Goal: Task Accomplishment & Management: Use online tool/utility

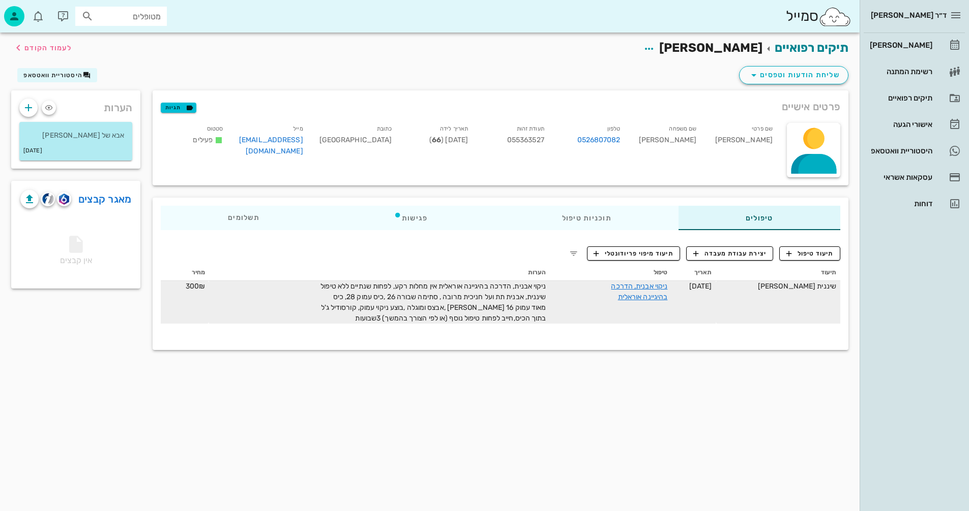
click at [415, 299] on span "ניקוי אבנית, הדרכה בהיגיינה אוראלית אין מחלות רקע, לפחות שנתיים ללא טיפול שינני…" at bounding box center [432, 302] width 225 height 41
click at [403, 293] on span "ניקוי אבנית, הדרכה בהיגיינה אוראלית אין מחלות רקע, לפחות שנתיים ללא טיפול שינני…" at bounding box center [432, 302] width 225 height 41
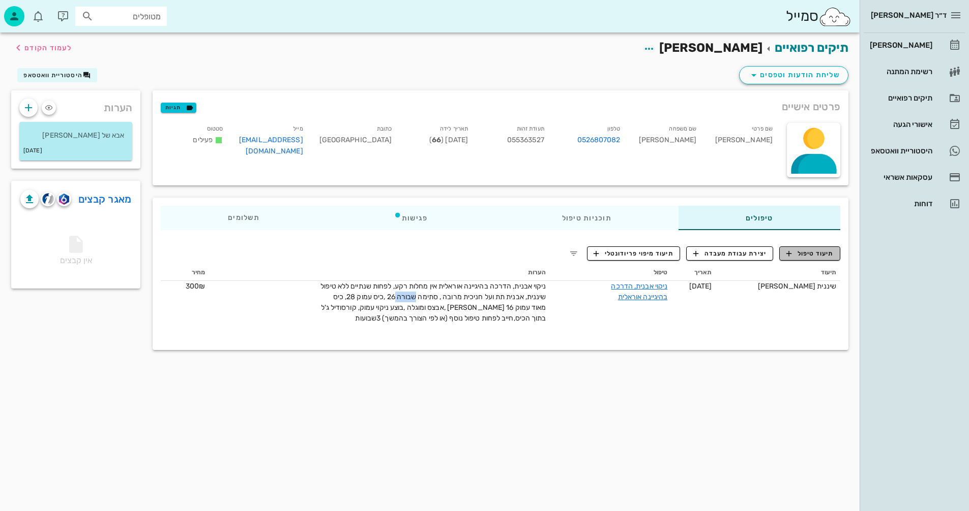
click at [806, 247] on button "תיעוד טיפול" at bounding box center [809, 254] width 61 height 14
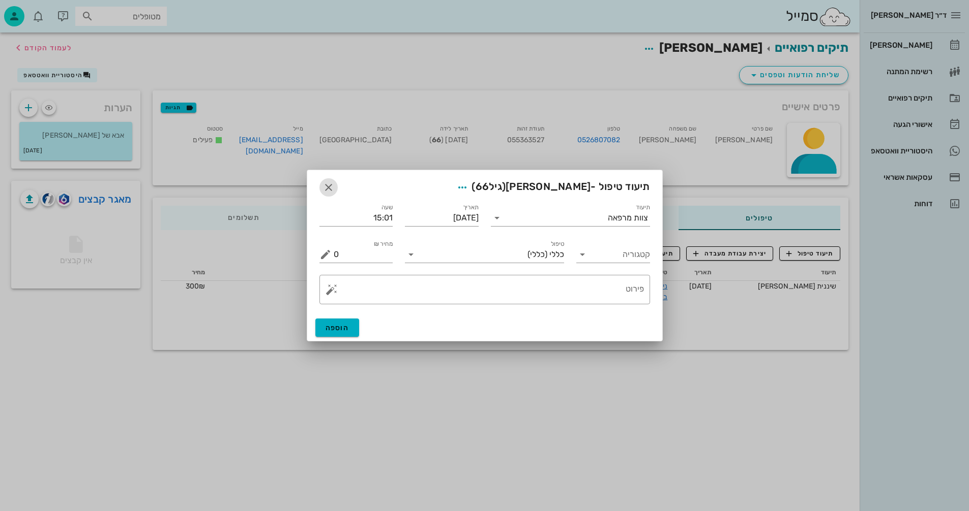
click at [331, 191] on icon "button" at bounding box center [328, 188] width 12 height 12
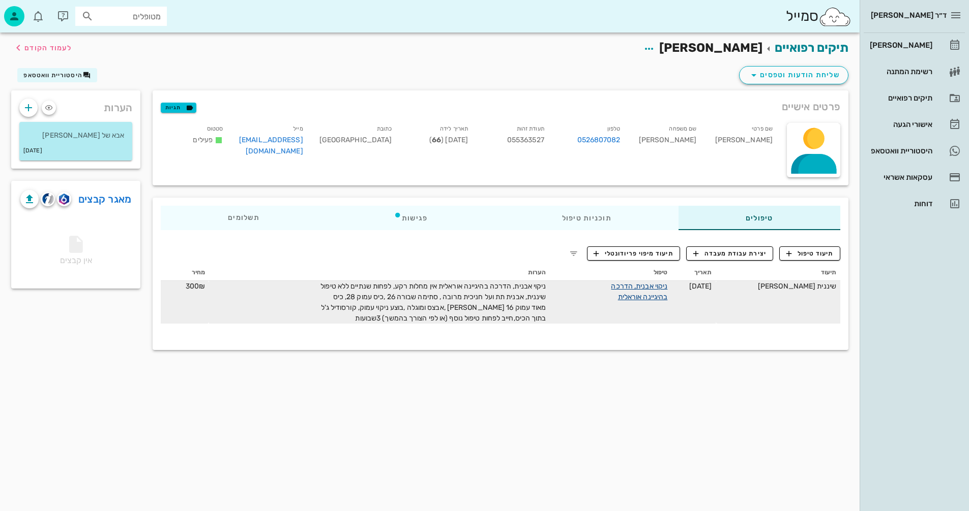
click at [667, 289] on link "ניקוי אבנית, הדרכה בהיגיינה אוראלית" at bounding box center [639, 291] width 56 height 19
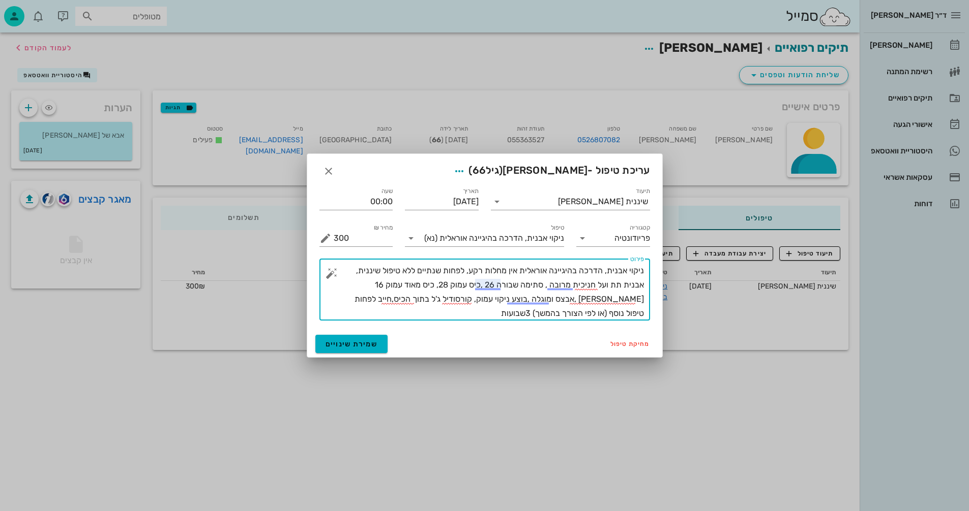
click at [485, 286] on textarea "ניקוי אבנית, הדרכה בהיגיינה אוראלית אין מחלות רקע, לפחות שנתיים ללא טיפול שינני…" at bounding box center [489, 292] width 310 height 57
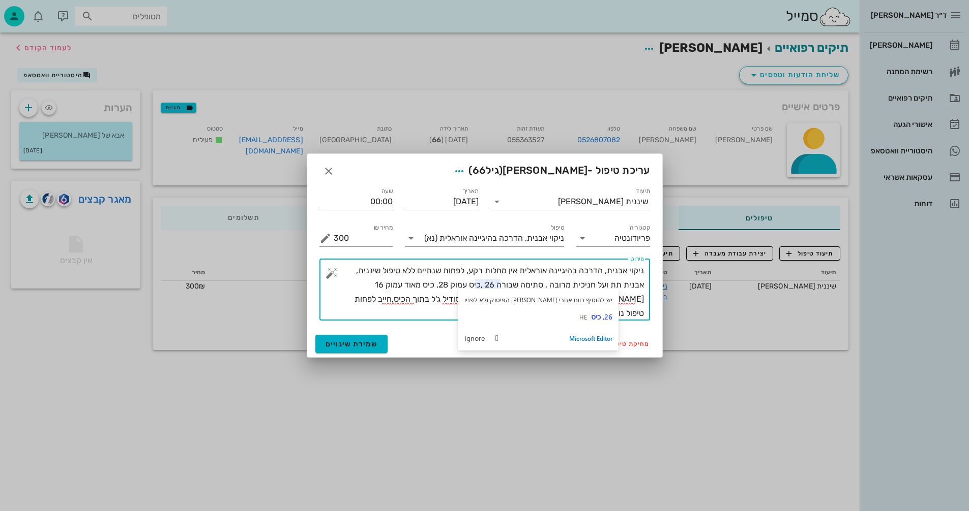
click at [251, 286] on div at bounding box center [484, 255] width 969 height 511
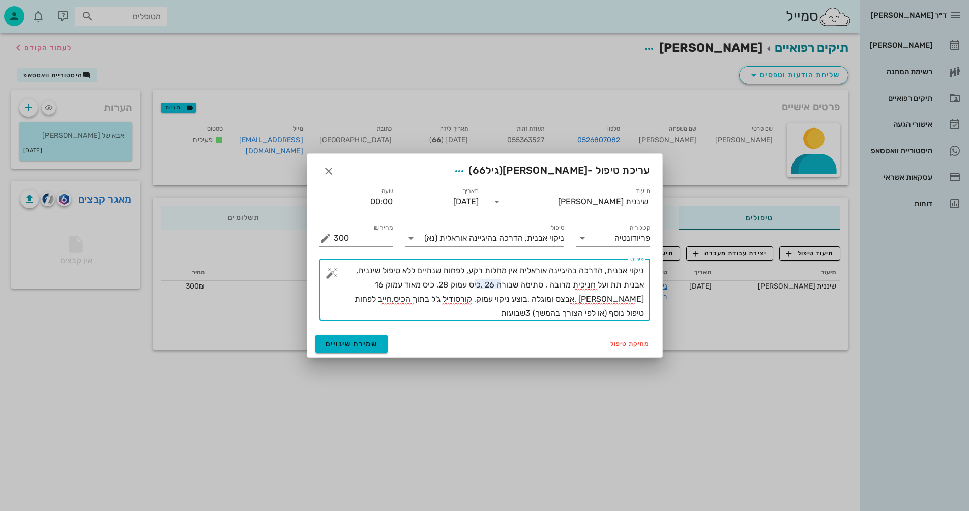
drag, startPoint x: 486, startPoint y: 282, endPoint x: 501, endPoint y: 286, distance: 15.8
click at [501, 286] on textarea "ניקוי אבנית, הדרכה בהיגיינה אוראלית אין מחלות רקע, לפחות שנתיים ללא טיפול שינני…" at bounding box center [489, 292] width 310 height 57
type textarea "ניקוי אבנית, הדרכה בהיגיינה אוראלית אין מחלות רקע, לפחות שנתיים ללא טיפול שינני…"
click at [371, 343] on span "שמירת שינויים" at bounding box center [351, 344] width 52 height 9
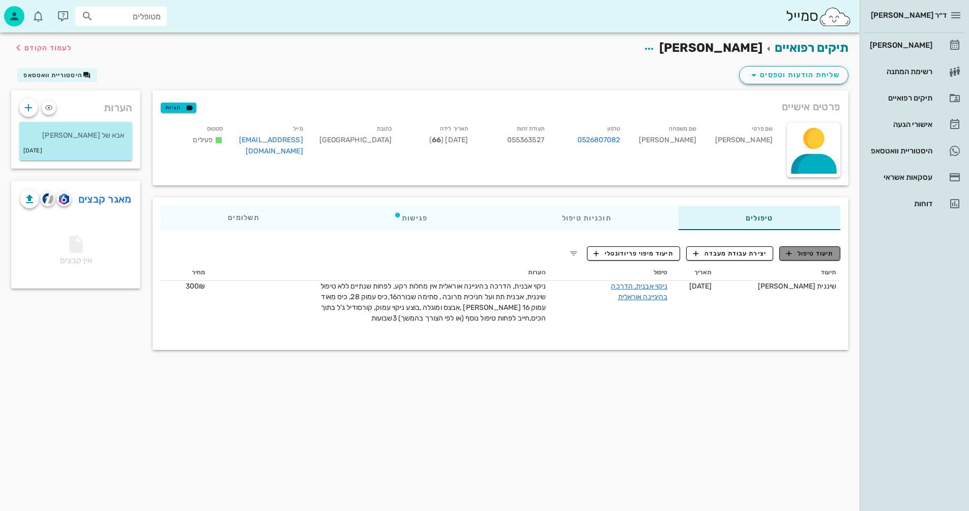
click at [809, 257] on button "תיעוד טיפול" at bounding box center [809, 254] width 61 height 14
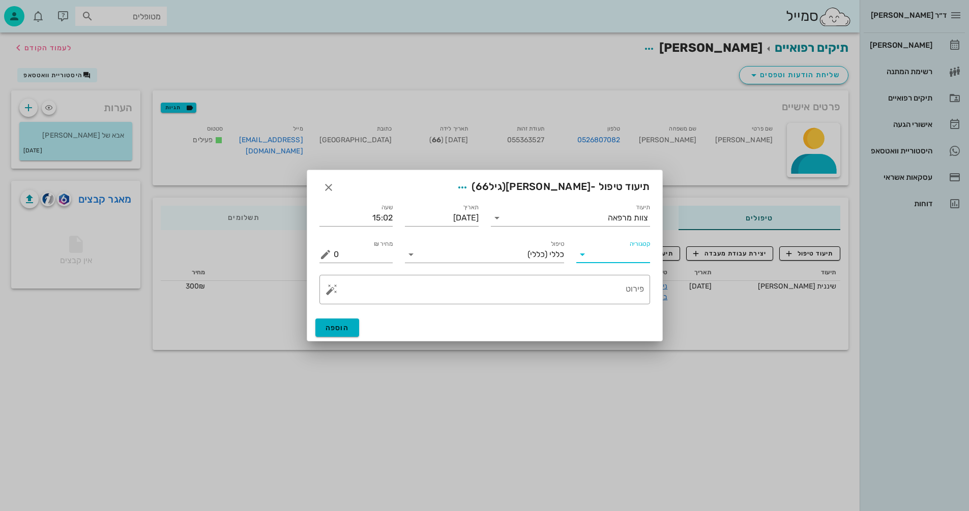
click at [615, 261] on input "קטגוריה" at bounding box center [620, 255] width 57 height 16
click at [614, 305] on div "פריודונטיה" at bounding box center [628, 304] width 89 height 10
type input "פריודונטיה"
click at [605, 215] on input "תיעוד" at bounding box center [556, 218] width 103 height 16
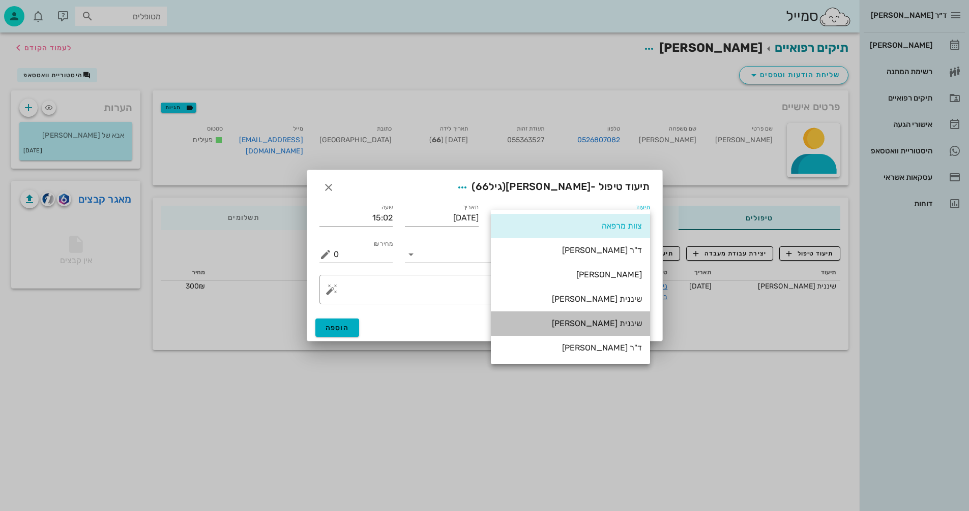
click at [614, 328] on div "שיננית [PERSON_NAME]" at bounding box center [570, 324] width 143 height 10
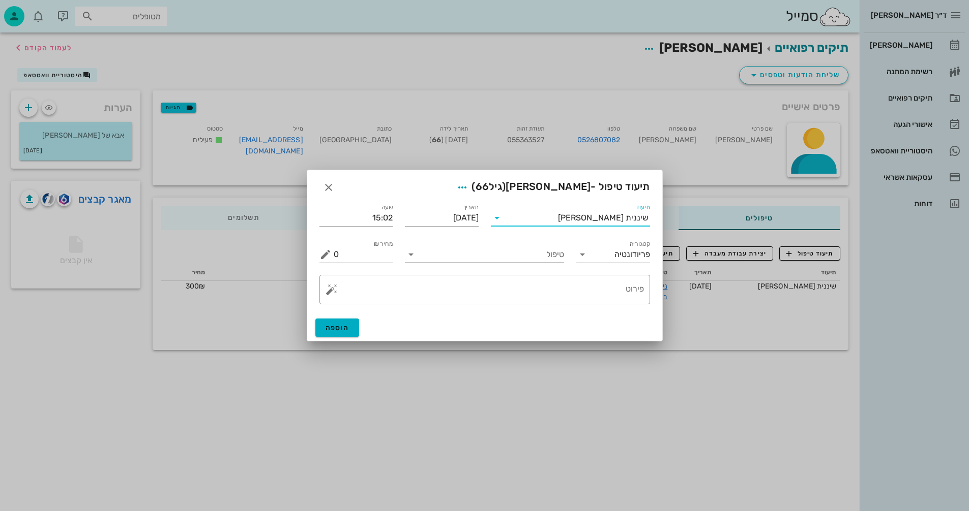
click at [433, 259] on input "טיפול" at bounding box center [491, 255] width 145 height 16
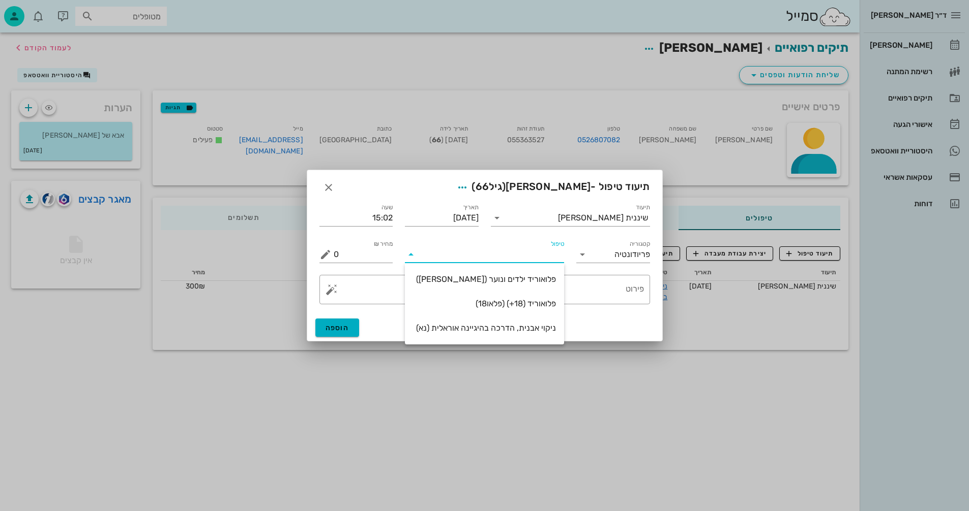
click at [509, 329] on div "ניקוי אבנית, הדרכה בהיגיינה אוראלית (נא)" at bounding box center [484, 328] width 143 height 10
type input "300"
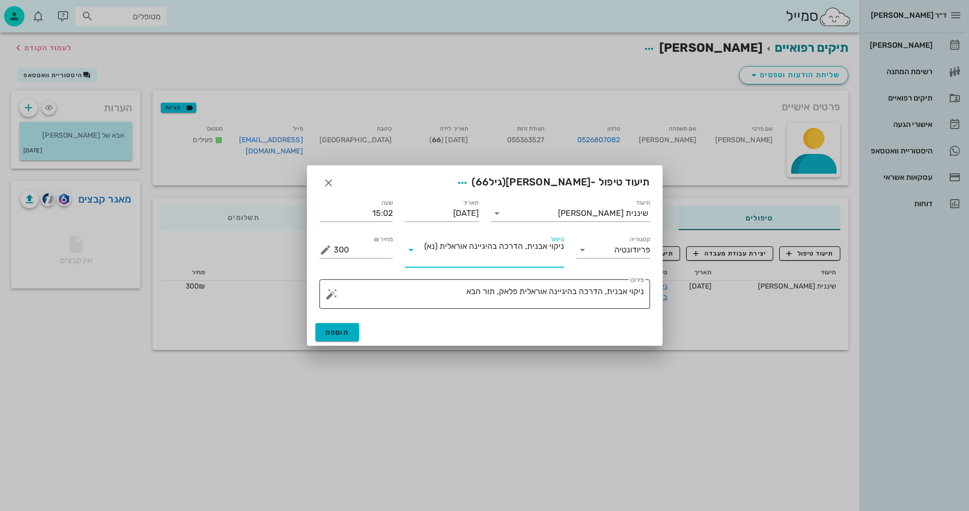
click at [498, 291] on textarea "ניקוי אבנית, הדרכה בהיגיינה אוראלית פלאק, תור הבא" at bounding box center [489, 297] width 310 height 24
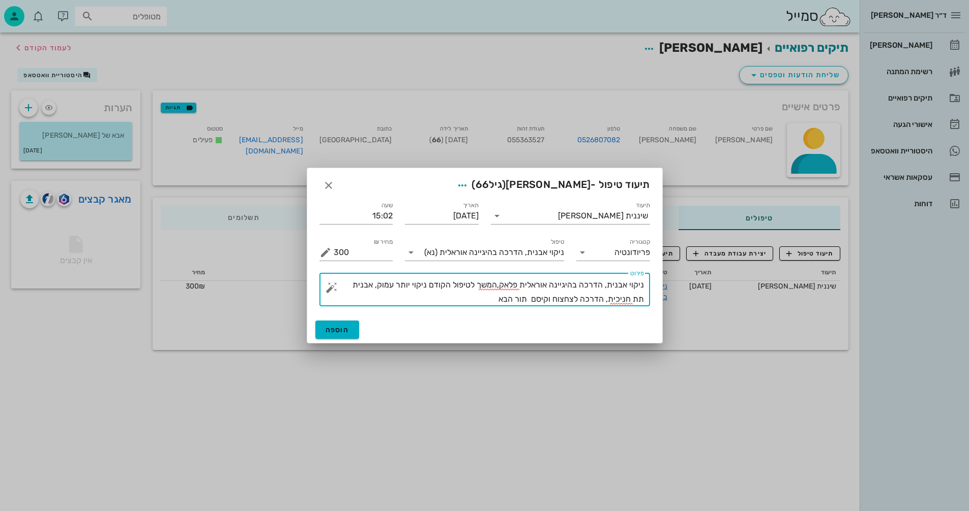
click at [505, 304] on textarea "ניקוי אבנית, הדרכה בהיגיינה אוראלית פלאק,המשך לטיפול הקודם ניקוי יותר עמוק, אבנ…" at bounding box center [489, 292] width 310 height 28
type textarea "ניקוי אבנית, הדרכה בהיגיינה אוראלית פלאק,המשך לטיפול הקודם ניקוי יותר עמוק, אבנ…"
click at [348, 328] on span "הוספה" at bounding box center [337, 330] width 24 height 9
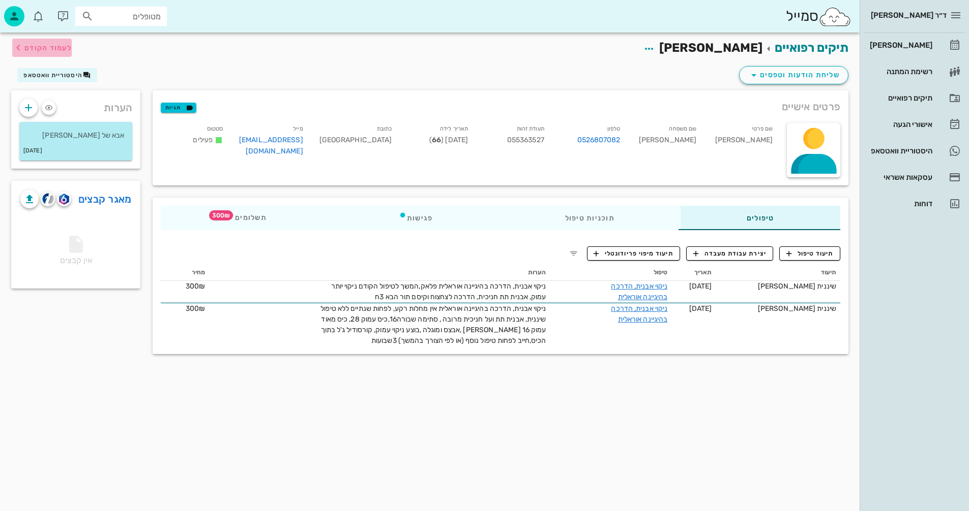
click at [51, 48] on span "לעמוד הקודם" at bounding box center [47, 48] width 47 height 9
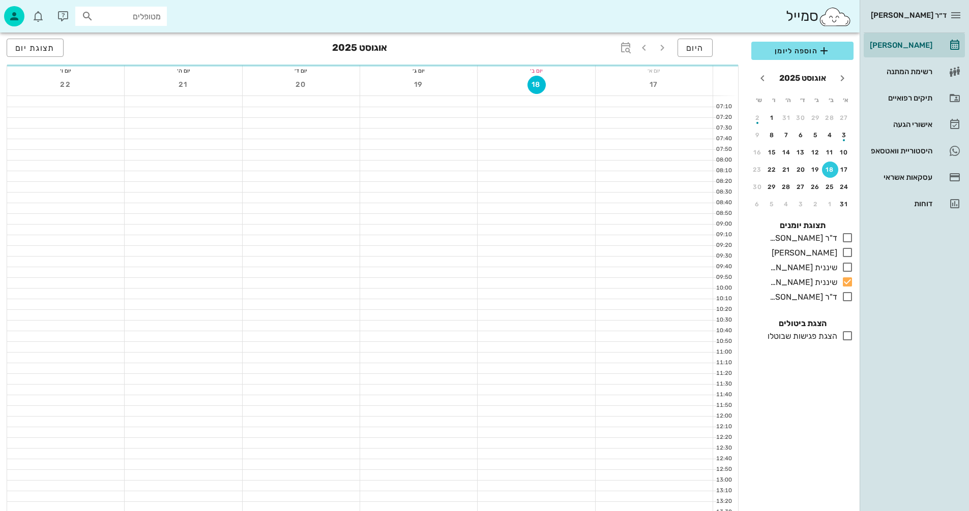
scroll to position [305, 0]
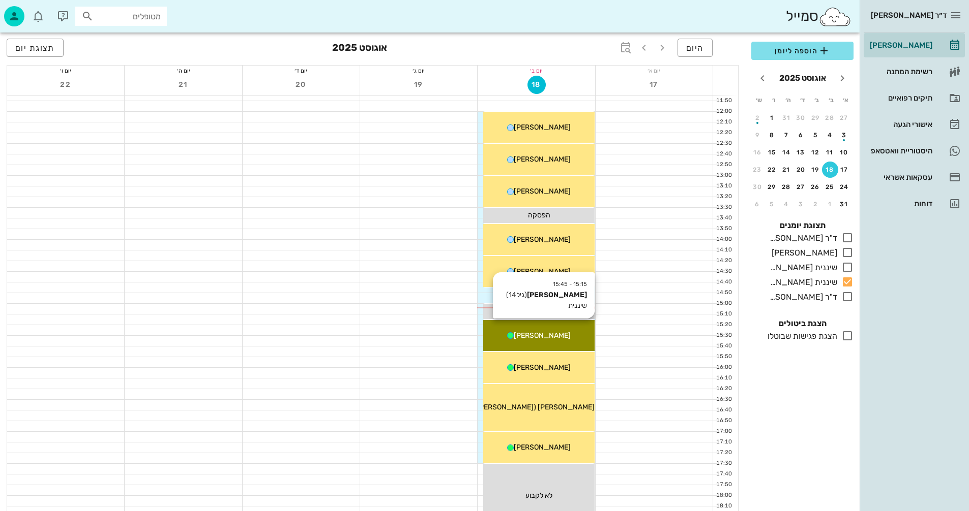
click at [584, 343] on div "15:15 - 15:45 [PERSON_NAME] (גיל 14 ) שיננית [PERSON_NAME]" at bounding box center [538, 335] width 111 height 31
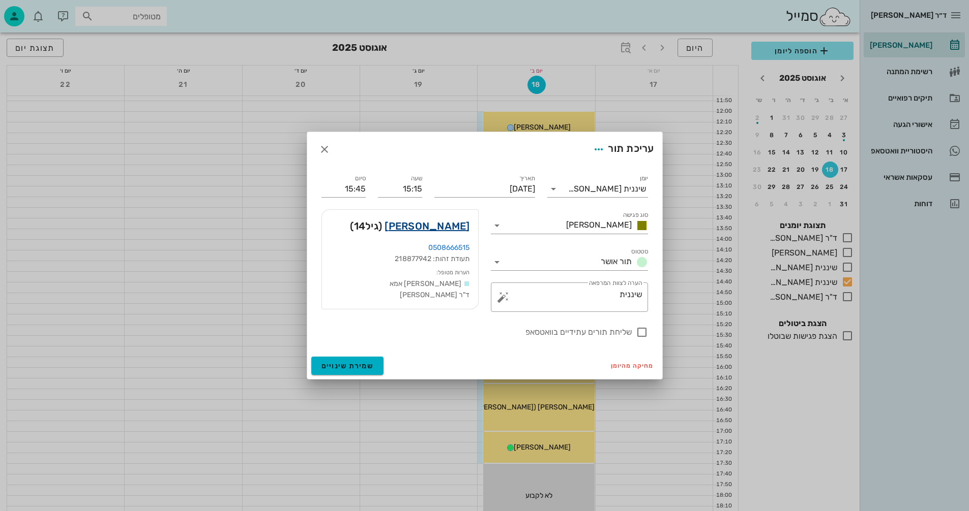
click at [441, 232] on link "[PERSON_NAME]" at bounding box center [426, 226] width 85 height 16
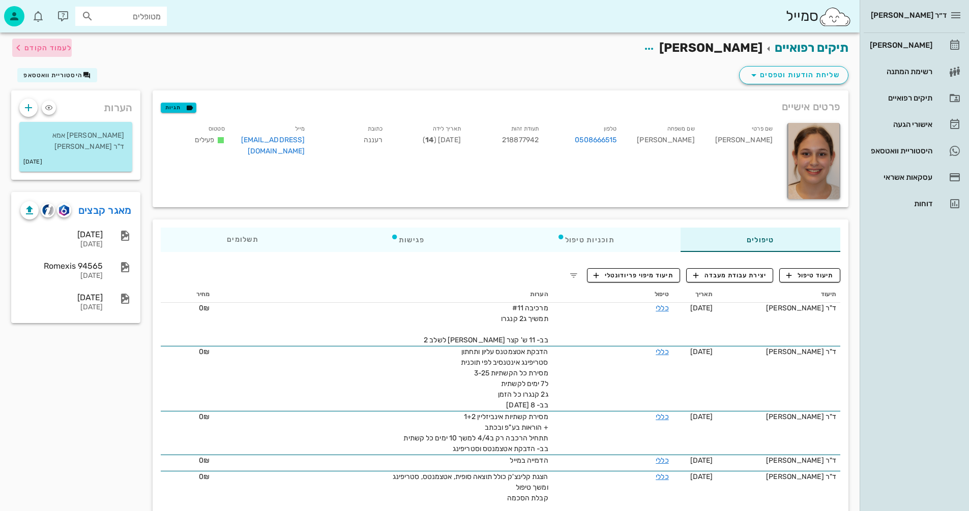
click at [58, 52] on span "לעמוד הקודם" at bounding box center [47, 48] width 47 height 9
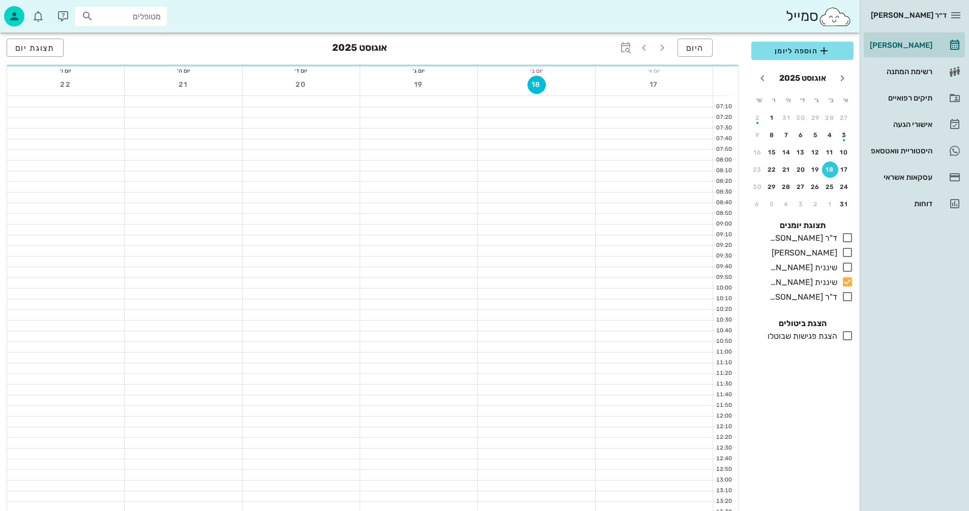
scroll to position [305, 0]
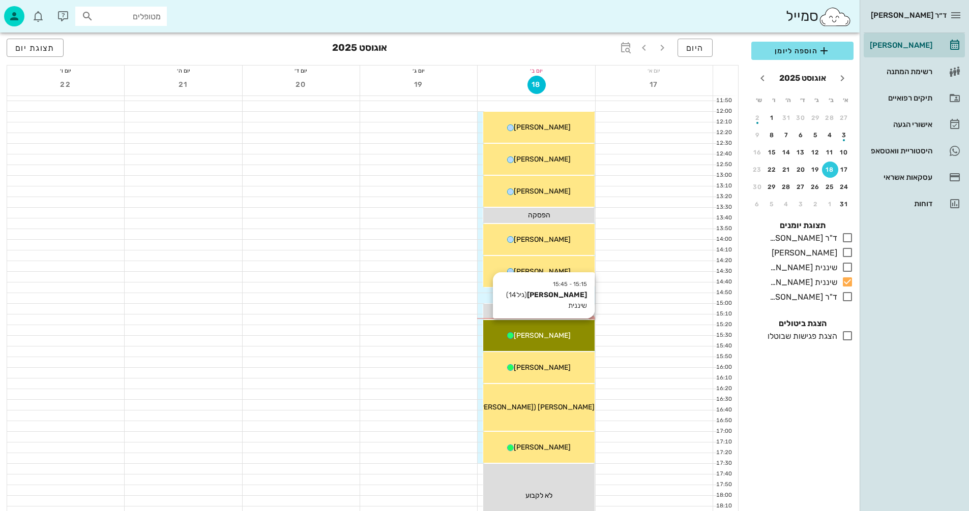
click at [554, 343] on div "15:15 - 15:45 [PERSON_NAME] (גיל 14 ) שיננית [PERSON_NAME]" at bounding box center [538, 335] width 111 height 31
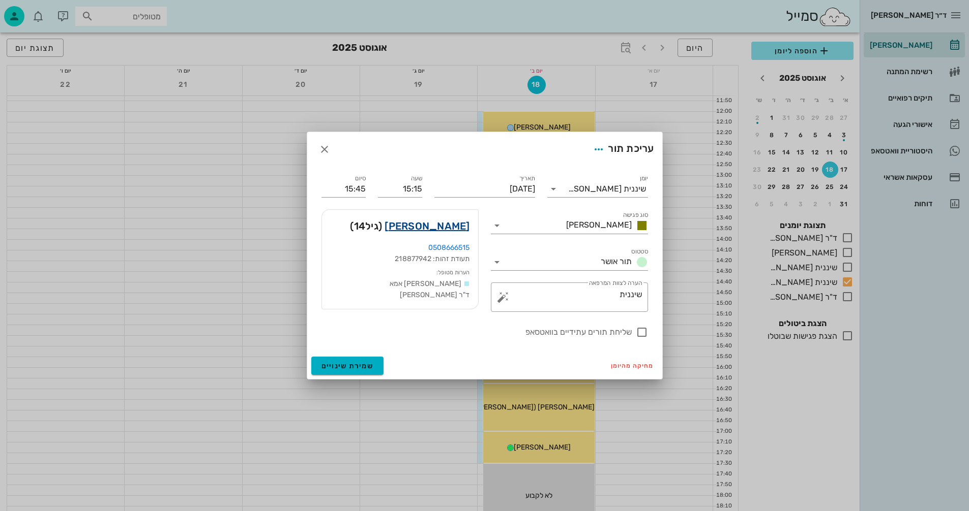
click at [435, 230] on link "[PERSON_NAME]" at bounding box center [426, 226] width 85 height 16
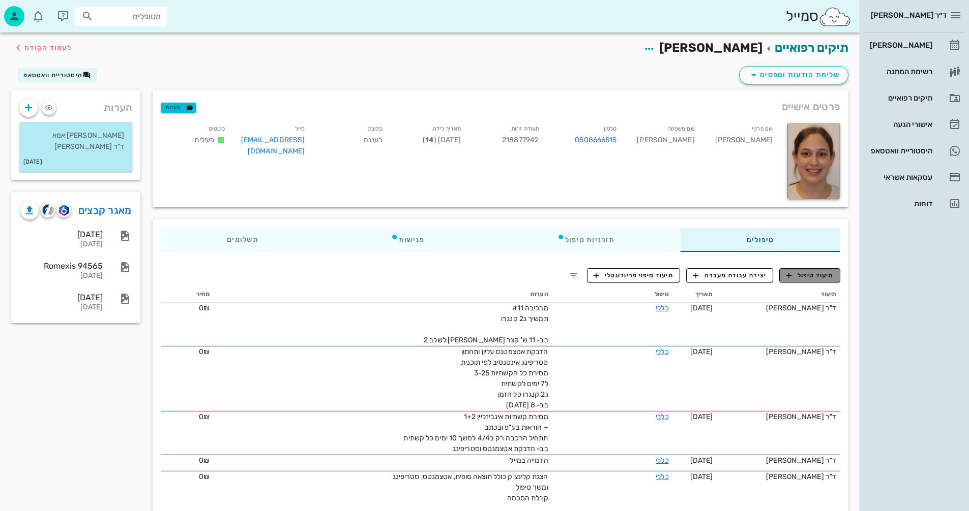
click at [814, 279] on span "תיעוד טיפול" at bounding box center [809, 275] width 47 height 9
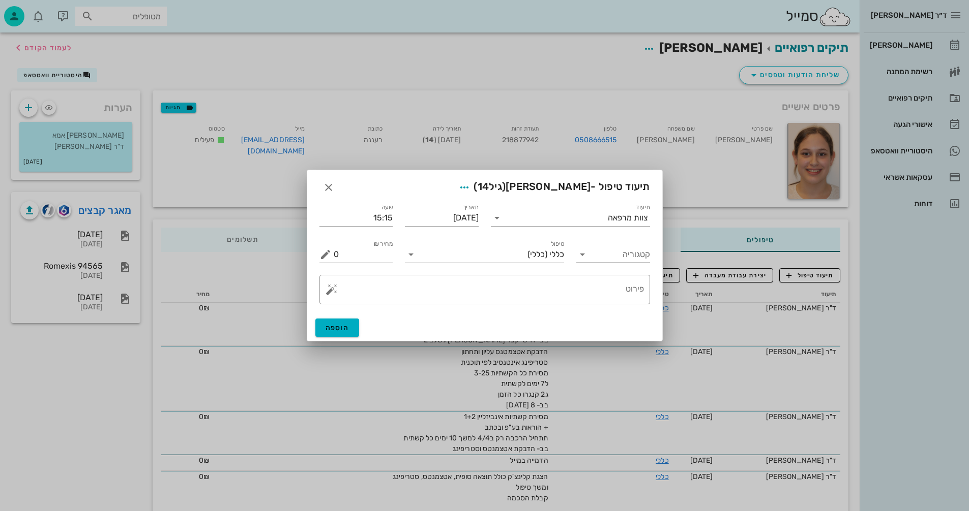
click at [577, 258] on icon at bounding box center [582, 255] width 12 height 12
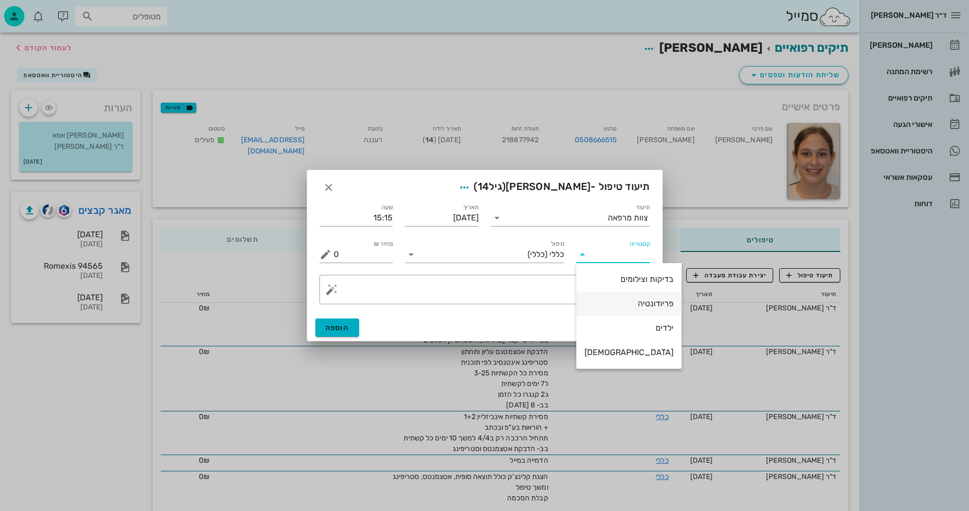
click at [620, 304] on div "פריודונטיה" at bounding box center [628, 304] width 89 height 10
type input "פריודונטיה"
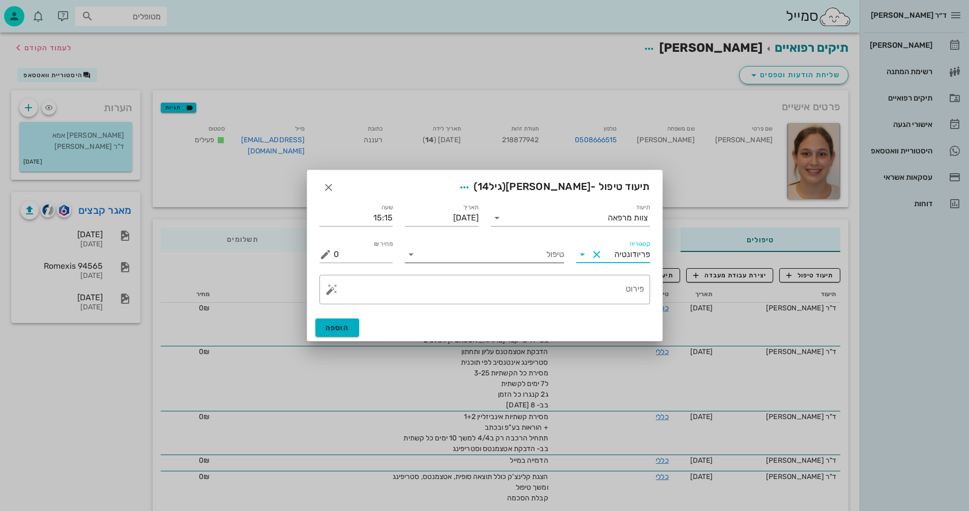
click at [461, 262] on input "טיפול" at bounding box center [491, 255] width 145 height 16
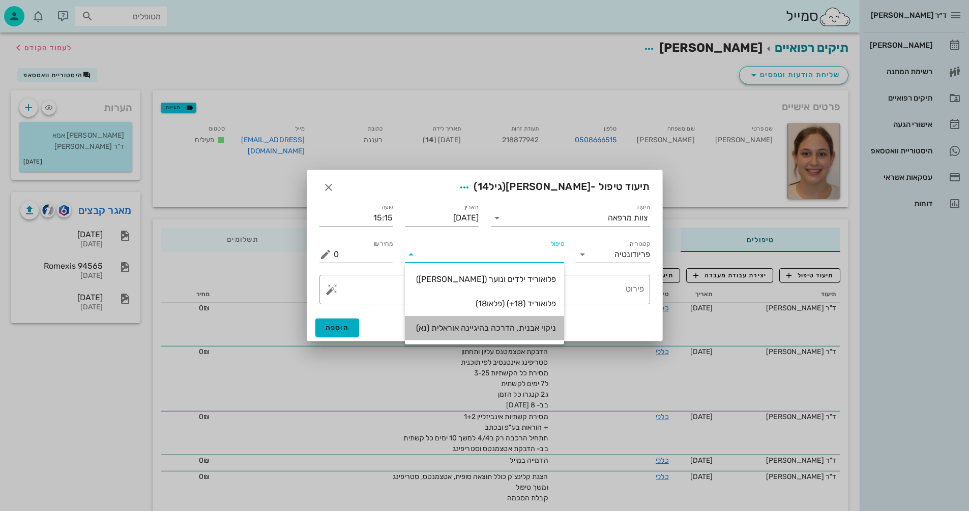
click at [513, 331] on div "ניקוי אבנית, הדרכה בהיגיינה אוראלית (נא)" at bounding box center [484, 328] width 143 height 10
type input "300"
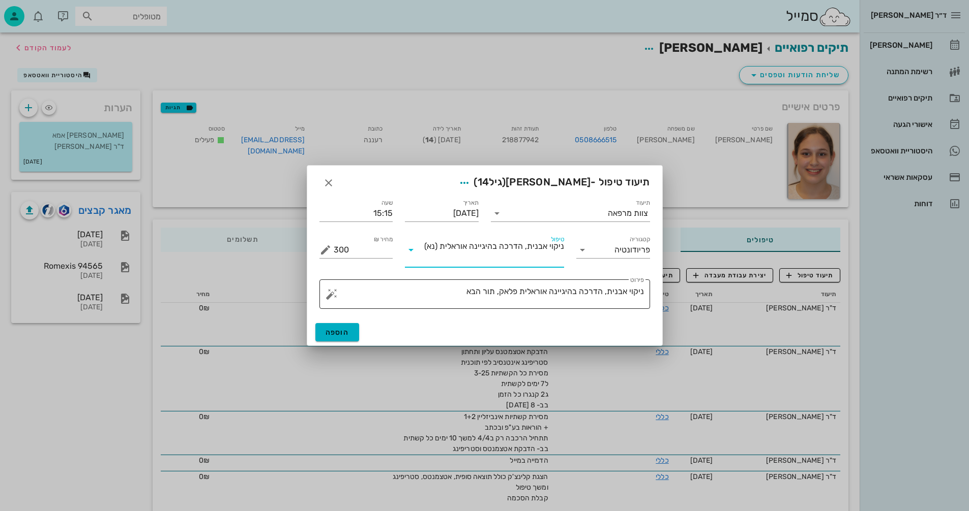
click at [498, 291] on textarea "ניקוי אבנית, הדרכה בהיגיינה אוראלית פלאק, תור הבא" at bounding box center [489, 297] width 310 height 24
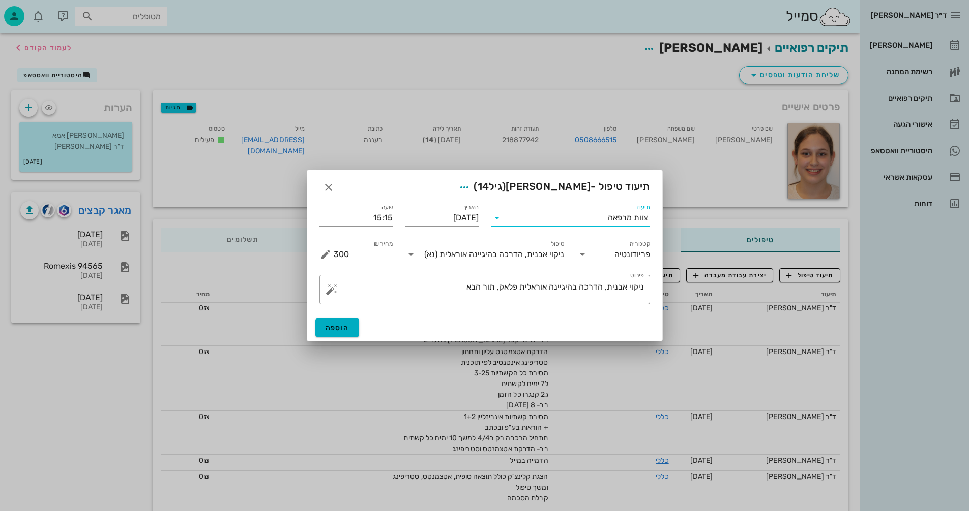
click at [598, 217] on input "תיעוד" at bounding box center [556, 218] width 103 height 16
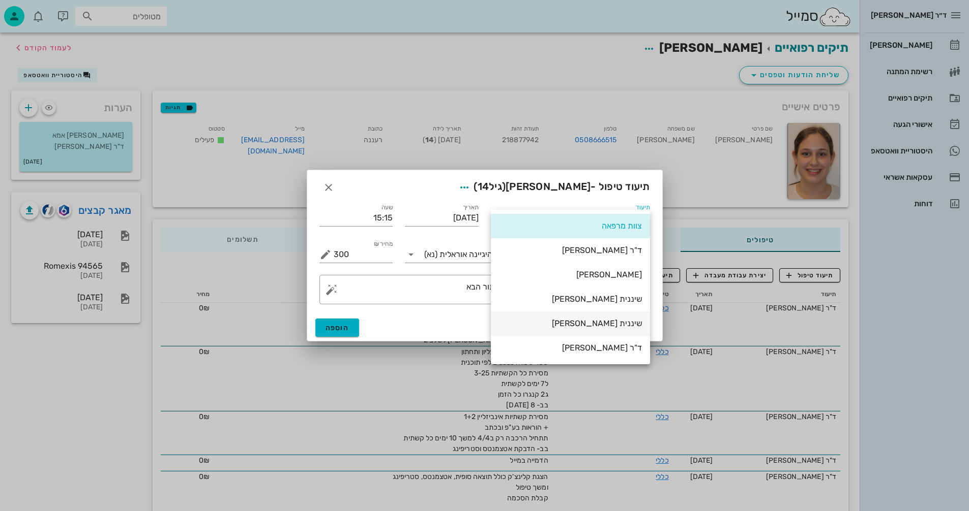
click at [627, 329] on div "שיננית [PERSON_NAME]" at bounding box center [570, 324] width 143 height 22
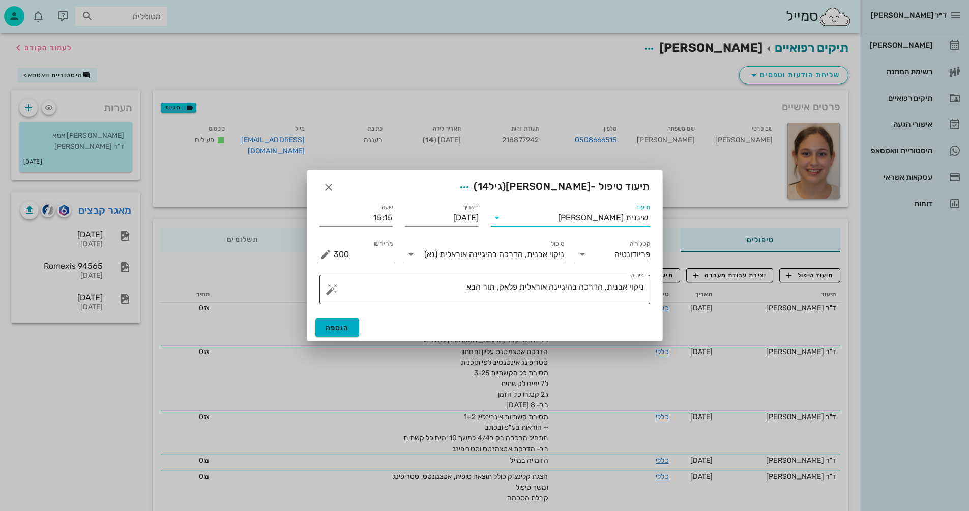
click at [519, 287] on textarea "ניקוי אבנית, הדרכה בהיגיינה אוראלית פלאק, תור הבא" at bounding box center [489, 292] width 310 height 24
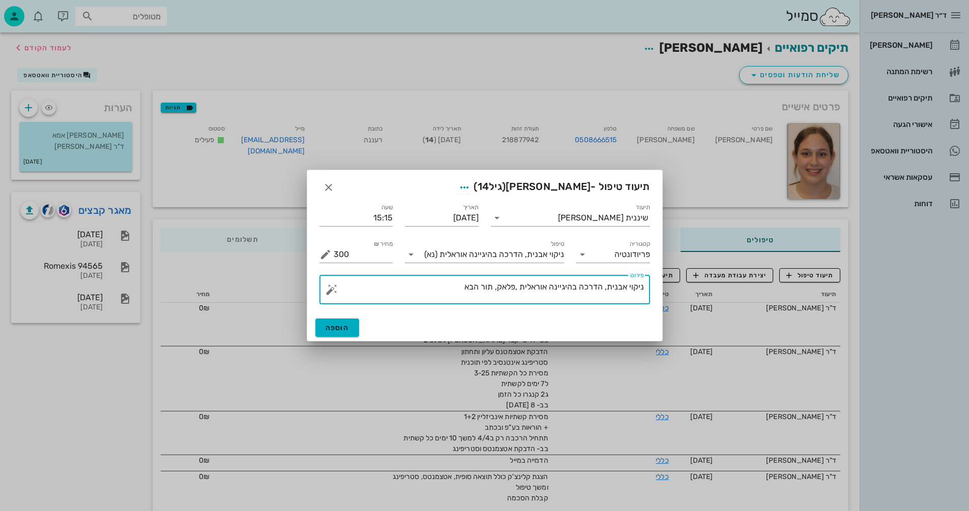
click at [495, 289] on textarea "ניקוי אבנית, הדרכה בהיגיינה אוראלית ,פלאק, תור הבא" at bounding box center [489, 292] width 310 height 24
click at [440, 289] on textarea "ניקוי אבנית, הדרכה בהיגיינה אוראלית ,פלאק, דימום,תור הבא" at bounding box center [489, 292] width 310 height 24
type textarea "ניקוי אבנית, הדרכה בהיגיינה אוראלית ,פלאק, דימום,תור הבא 5ח"
click at [338, 328] on span "הוספה" at bounding box center [337, 328] width 24 height 9
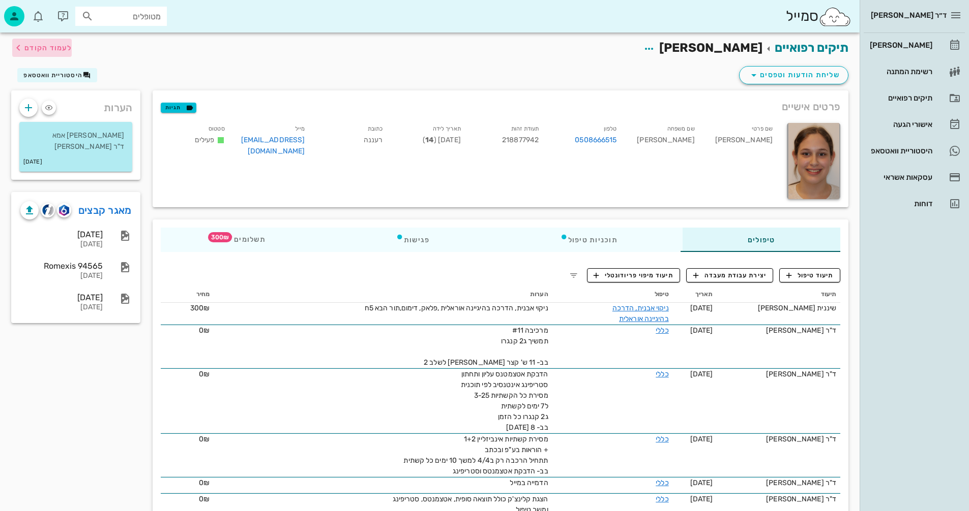
click at [52, 53] on span "לעמוד הקודם" at bounding box center [41, 48] width 59 height 12
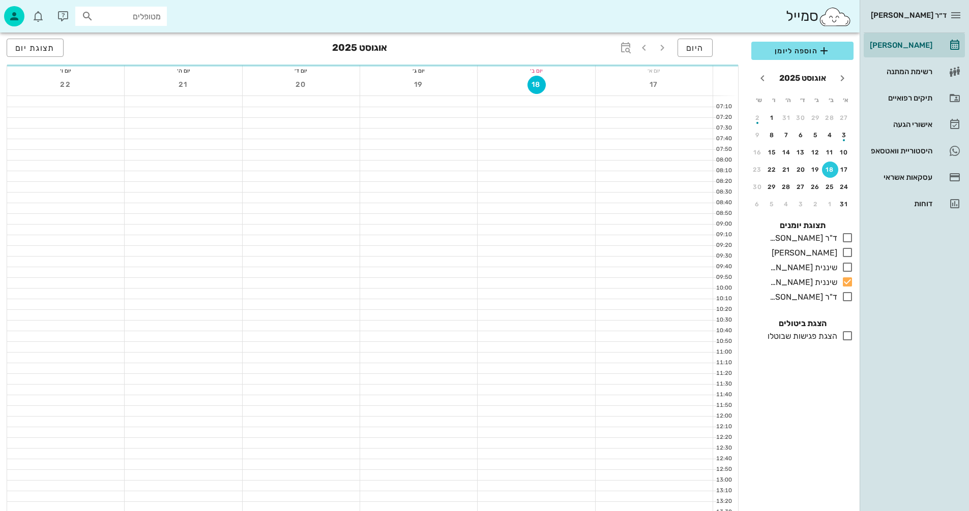
click at [830, 170] on div "18" at bounding box center [830, 169] width 16 height 7
click at [50, 48] on span "תצוגת יום" at bounding box center [35, 48] width 40 height 10
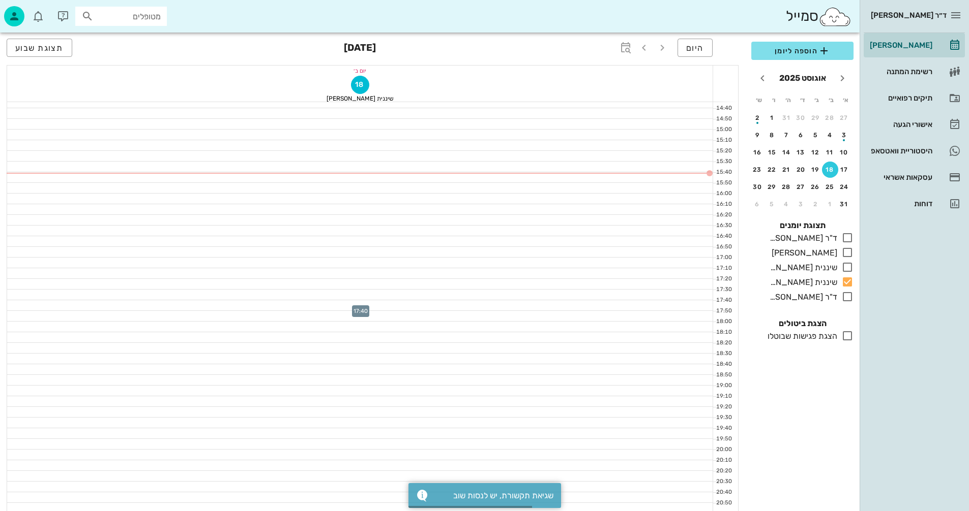
scroll to position [488, 0]
drag, startPoint x: 830, startPoint y: 167, endPoint x: 824, endPoint y: 168, distance: 6.7
click at [829, 167] on div "18" at bounding box center [830, 169] width 16 height 7
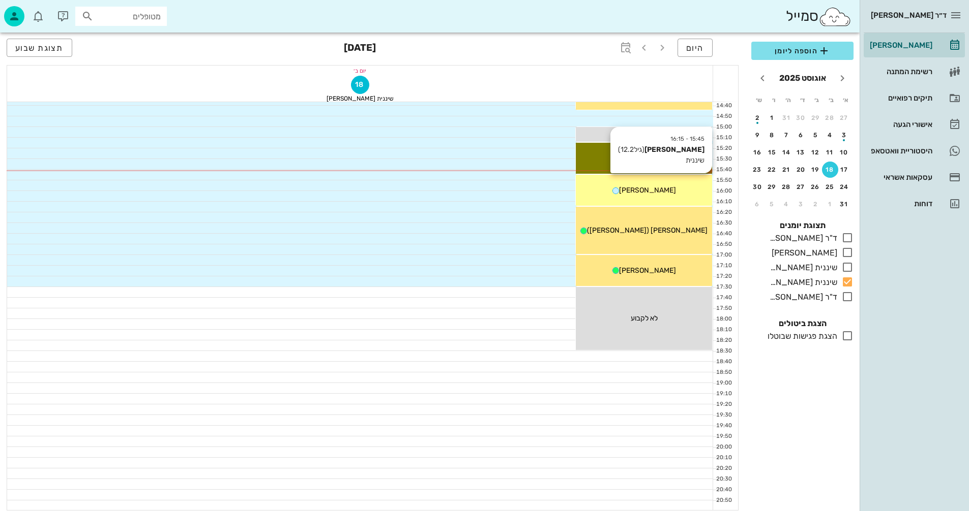
click at [686, 195] on div "[PERSON_NAME]" at bounding box center [644, 190] width 136 height 11
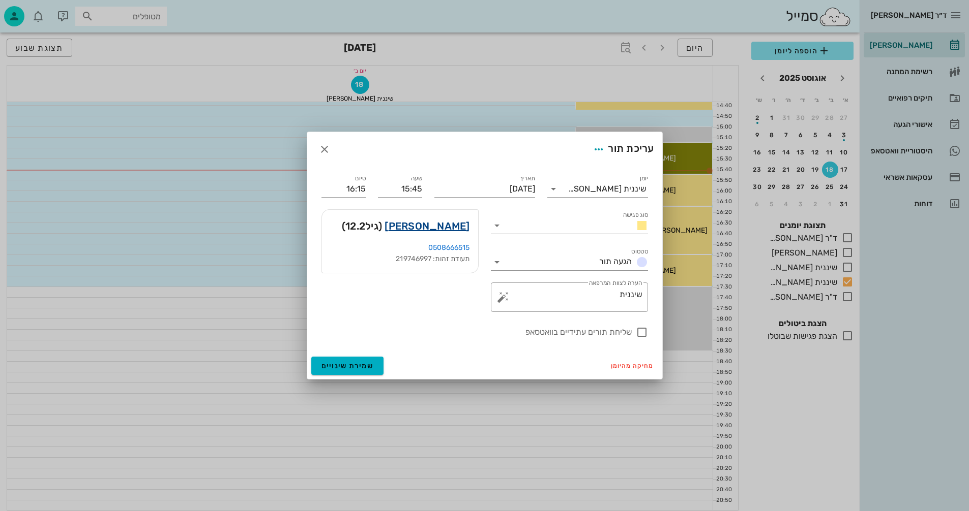
click at [460, 228] on link "[PERSON_NAME]" at bounding box center [426, 226] width 85 height 16
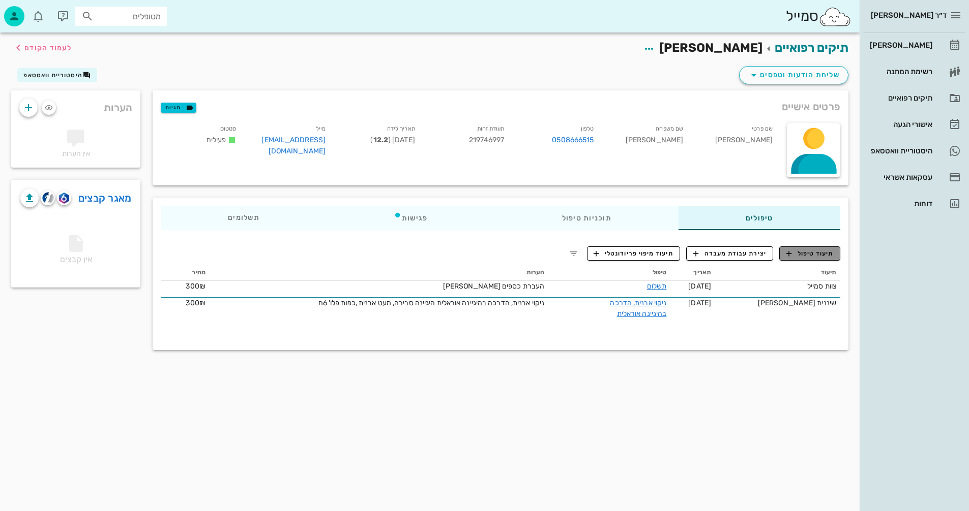
click at [808, 252] on span "תיעוד טיפול" at bounding box center [809, 253] width 47 height 9
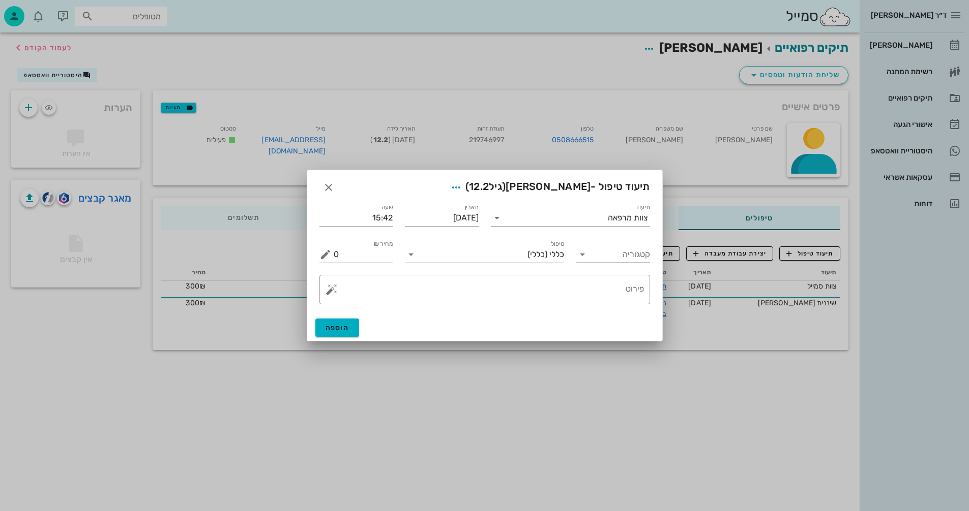
click at [612, 262] on input "קטגוריה" at bounding box center [620, 255] width 57 height 16
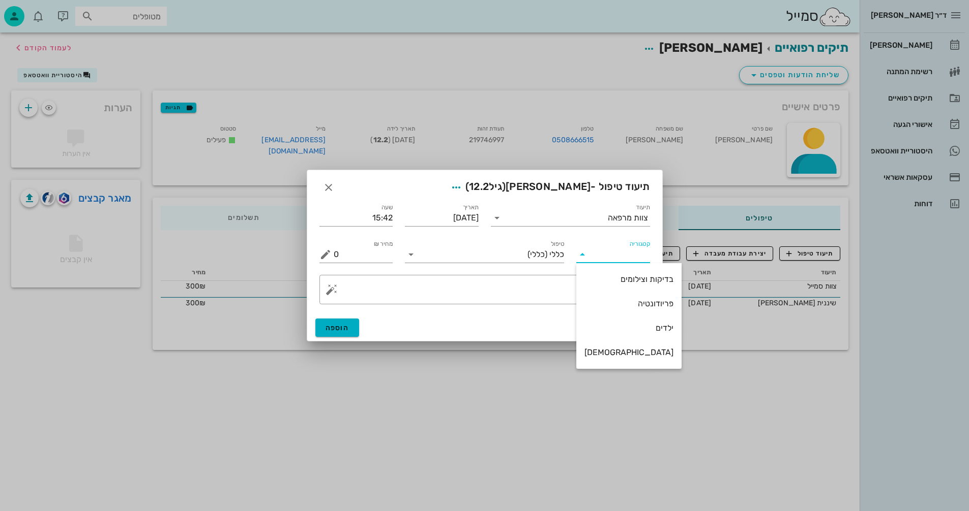
drag, startPoint x: 625, startPoint y: 308, endPoint x: 620, endPoint y: 309, distance: 5.2
click at [625, 309] on div "פריודונטיה" at bounding box center [628, 304] width 89 height 10
type input "פריודונטיה"
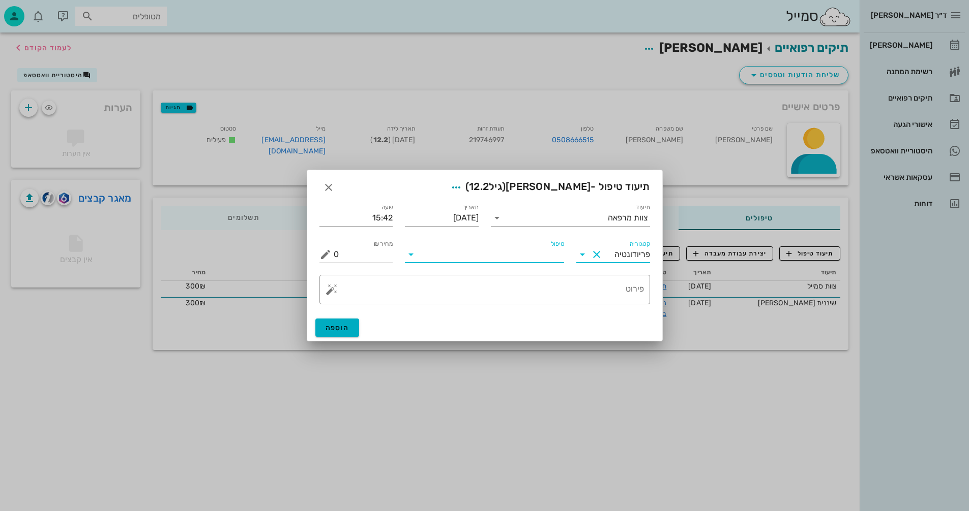
click at [472, 258] on input "טיפול" at bounding box center [491, 255] width 145 height 16
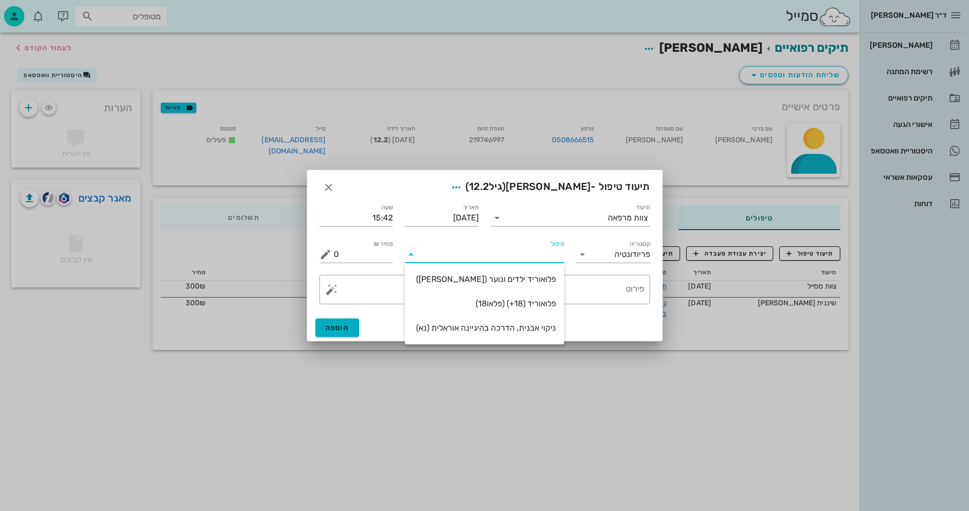
click at [521, 325] on div "ניקוי אבנית, הדרכה בהיגיינה אוראלית (נא)" at bounding box center [484, 328] width 143 height 10
type input "300"
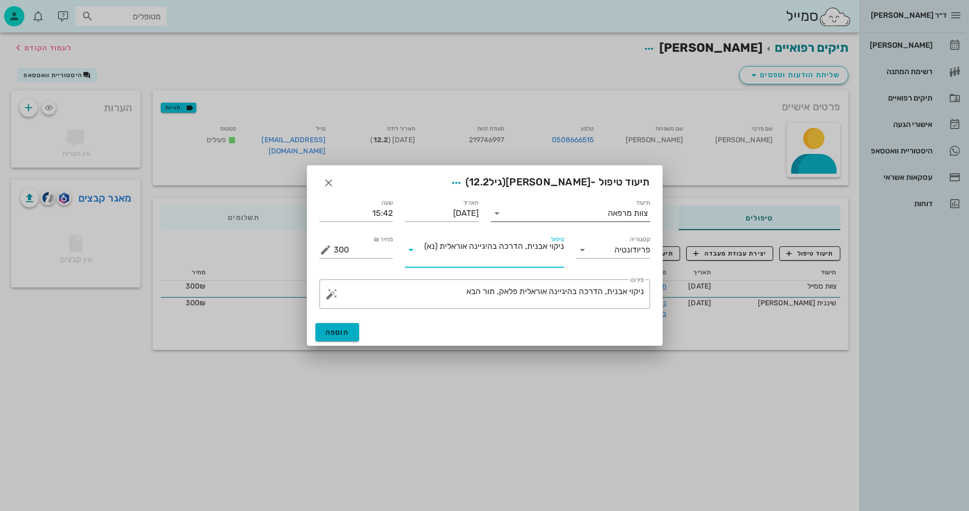
click at [591, 206] on div "תיעוד צוות מרפאה" at bounding box center [570, 210] width 159 height 22
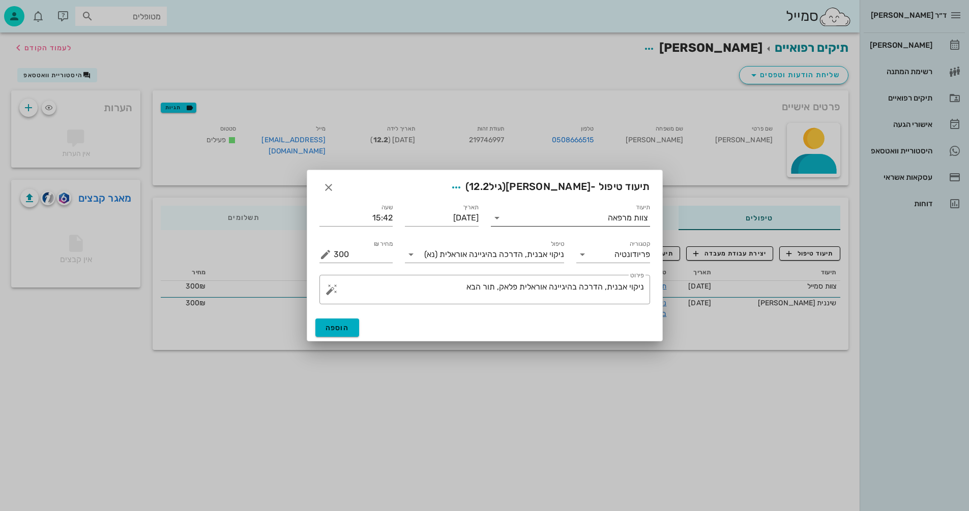
click at [591, 217] on input "תיעוד" at bounding box center [556, 218] width 103 height 16
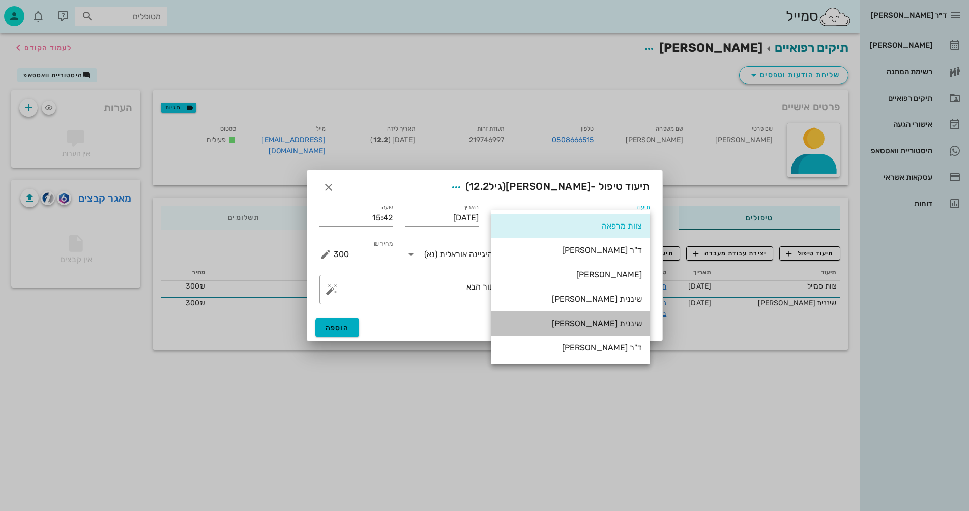
click at [627, 321] on div "שיננית [PERSON_NAME]" at bounding box center [570, 324] width 143 height 10
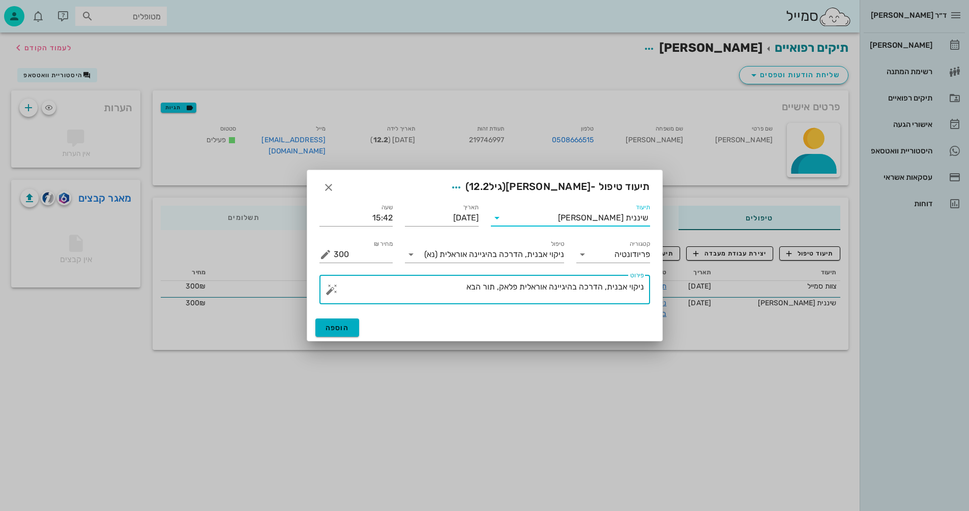
click at [520, 286] on textarea "ניקוי אבנית, הדרכה בהיגיינה אוראלית פלאק, תור הבא" at bounding box center [489, 292] width 310 height 24
click at [495, 287] on textarea "ניקוי אבנית, הדרכה בהיגיינה אוראלית ,פלאק, תור הבא" at bounding box center [489, 292] width 310 height 24
click at [400, 293] on textarea "ניקוי אבנית, הדרכה בהיגיינה אוראלית ,פלאק, דימום, כפות פלו' תור הבא" at bounding box center [489, 292] width 310 height 24
type textarea "ניקוי אבנית, הדרכה בהיגיינה אוראלית ,פלאק, דימום, כפות פלו' תור הבא 5ח"
click at [336, 326] on span "הוספה" at bounding box center [337, 328] width 24 height 9
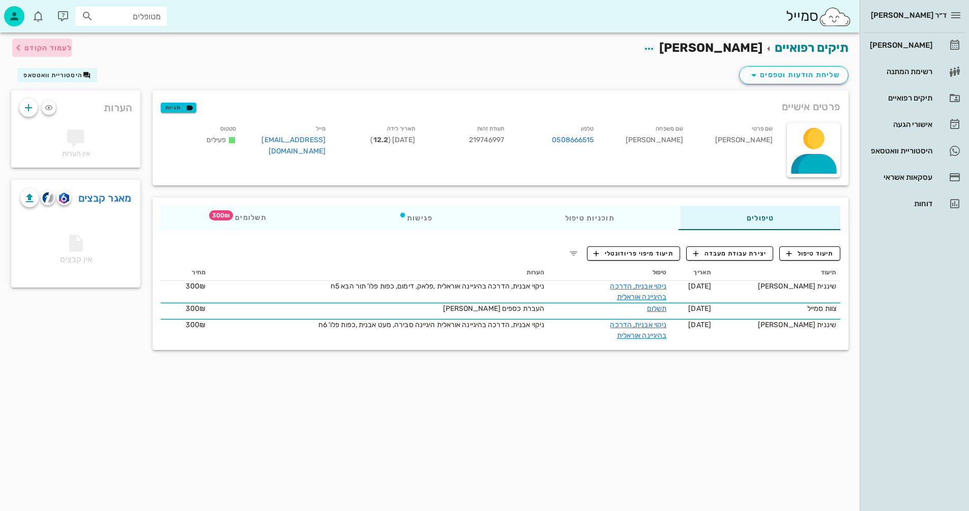
click at [71, 51] on span "לעמוד הקודם" at bounding box center [47, 48] width 47 height 9
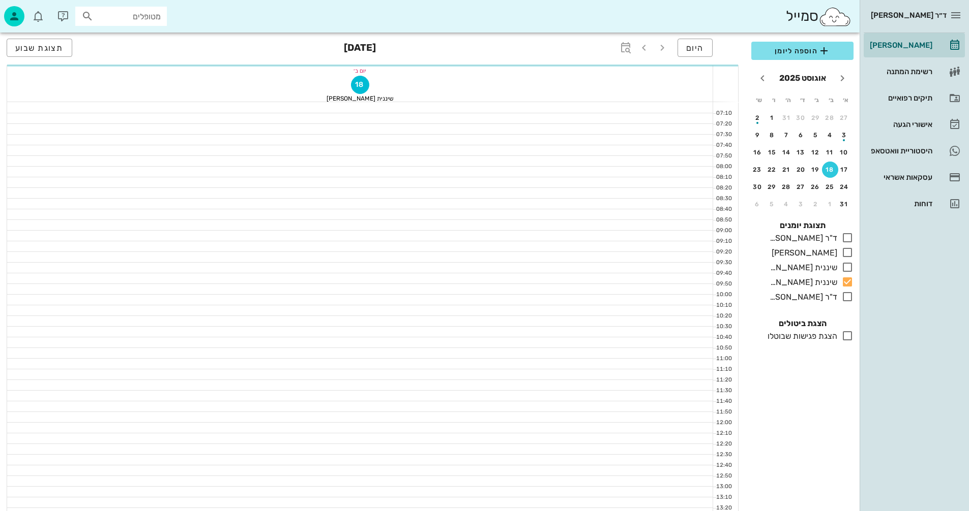
scroll to position [488, 0]
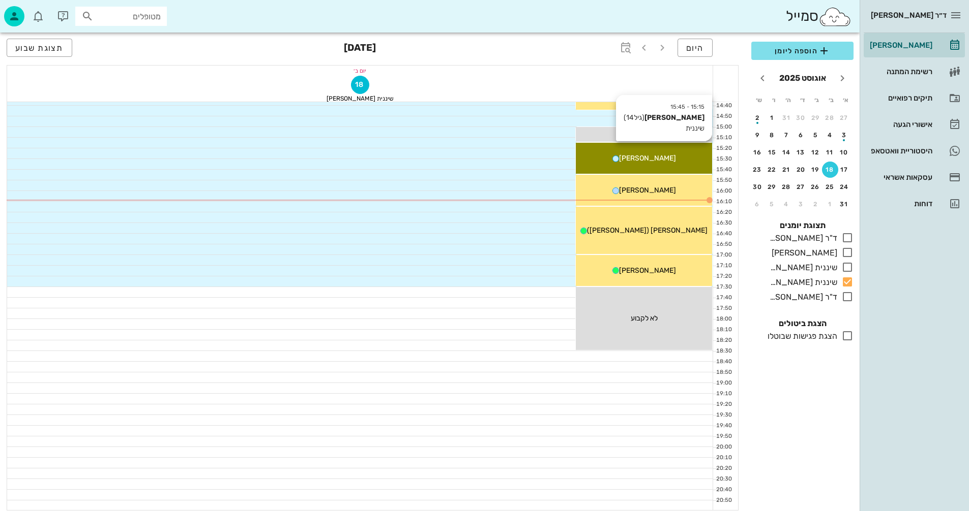
click at [647, 159] on span "[PERSON_NAME]" at bounding box center [647, 158] width 57 height 9
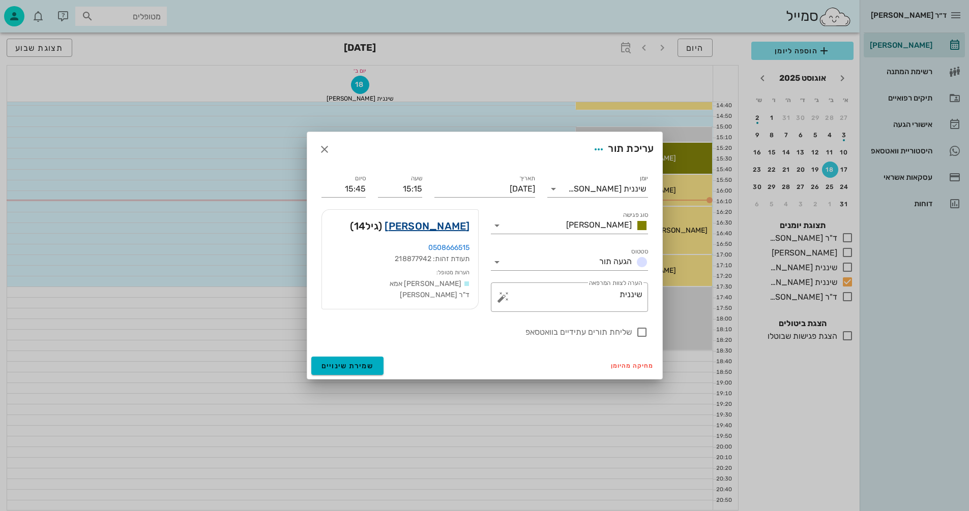
click at [439, 227] on link "[PERSON_NAME]" at bounding box center [426, 226] width 85 height 16
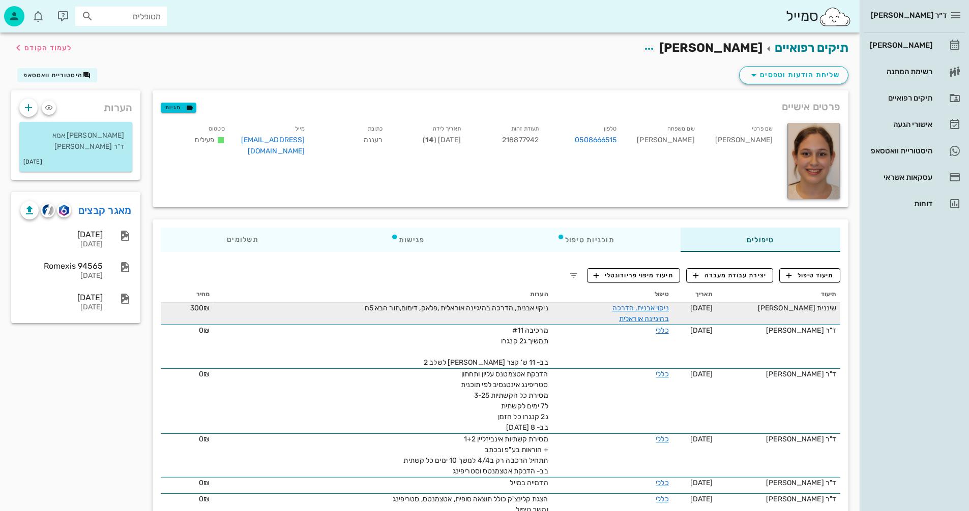
click at [813, 317] on td "שיננית [PERSON_NAME]" at bounding box center [778, 314] width 124 height 22
click at [425, 313] on div "ניקוי אבנית, הדרכה בהיגיינה אוראלית ,פלאק, דימום,תור הבא 5ח" at bounding box center [433, 308] width 229 height 11
click at [642, 318] on link "ניקוי אבנית, הדרכה בהיגיינה אוראלית" at bounding box center [640, 313] width 56 height 19
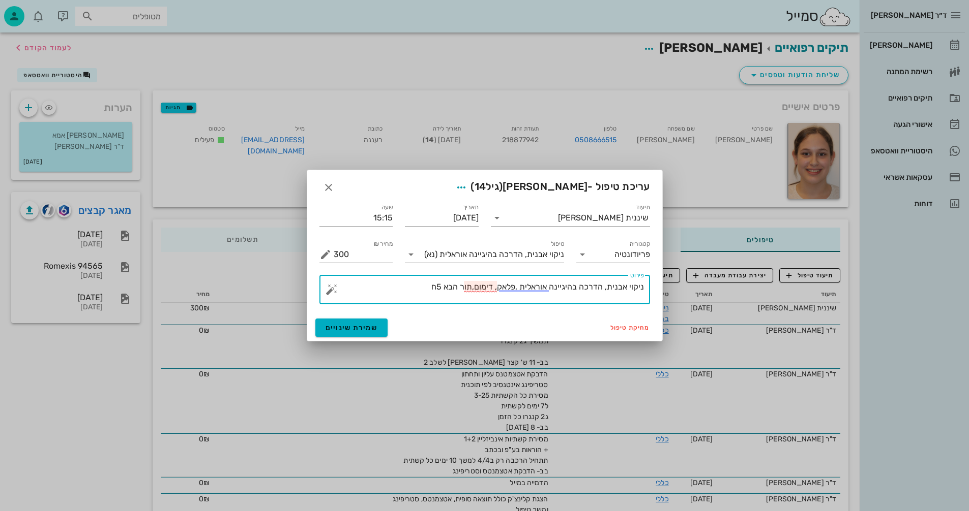
click at [474, 287] on textarea "ניקוי אבנית, הדרכה בהיגיינה אוראלית ,פלאק, דימום,תור הבא 5ח" at bounding box center [489, 292] width 310 height 24
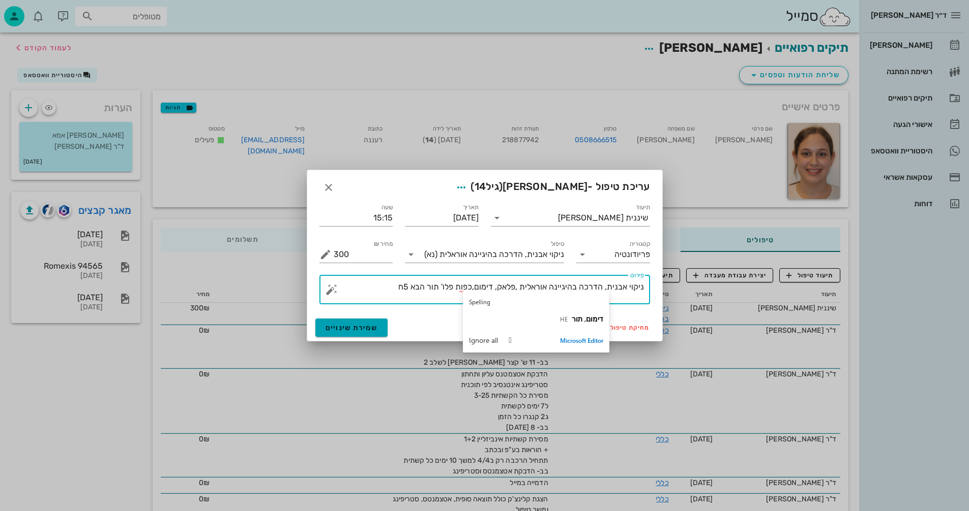
type textarea "ניקוי אבנית, הדרכה בהיגיינה אוראלית ,פלאק, דימום,כפות פלו' תור הבא 5ח"
click at [363, 333] on button "שמירת שינויים" at bounding box center [351, 328] width 73 height 18
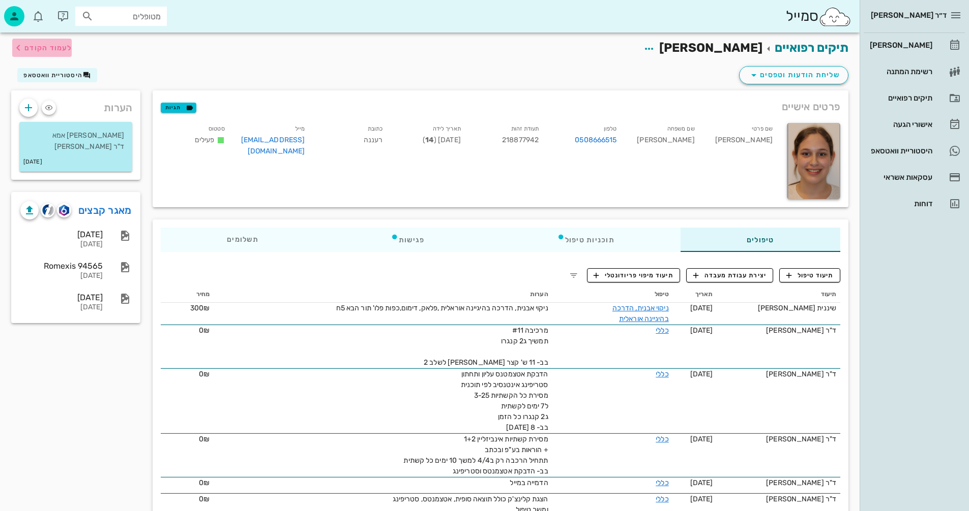
click at [59, 45] on span "לעמוד הקודם" at bounding box center [47, 48] width 47 height 9
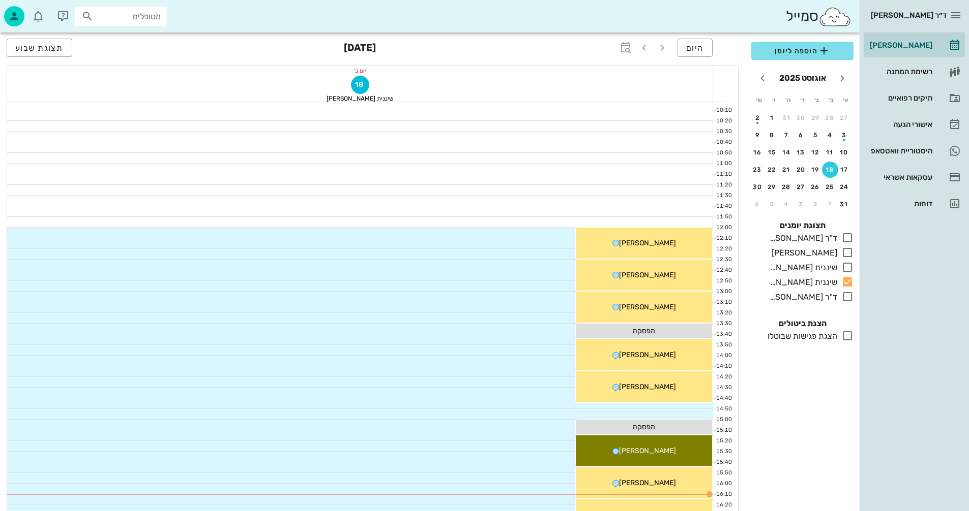
scroll to position [132, 0]
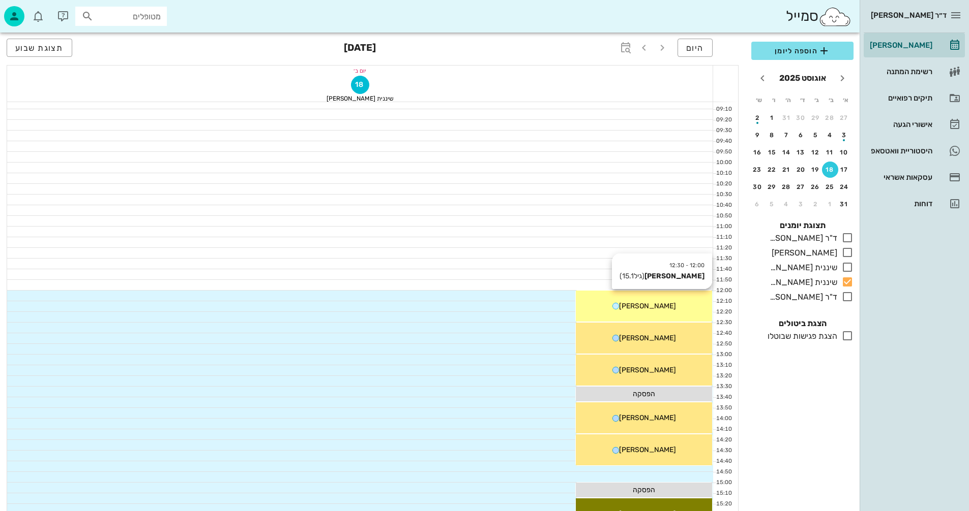
click at [651, 314] on div "12:00 - 12:30 [PERSON_NAME] (גיל 15.1 ) [PERSON_NAME]" at bounding box center [644, 306] width 136 height 31
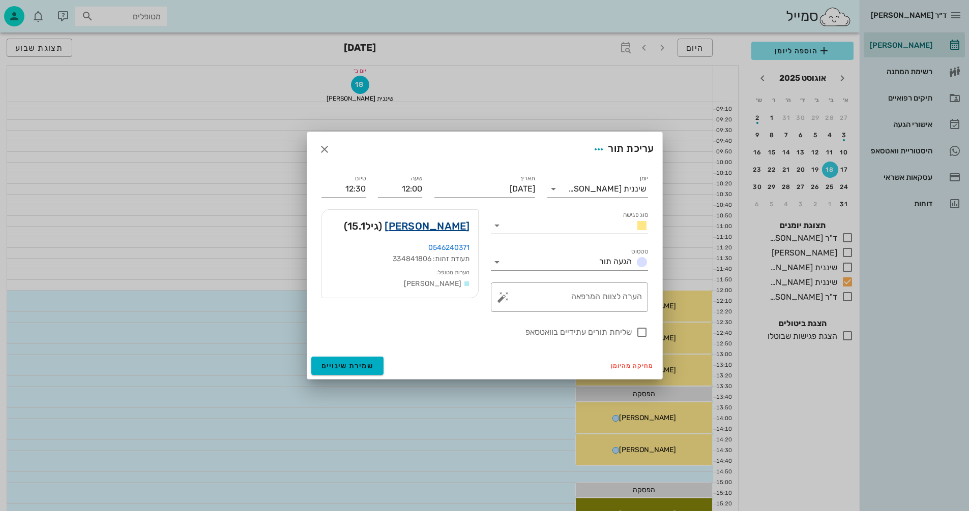
click at [458, 231] on link "[PERSON_NAME]" at bounding box center [426, 226] width 85 height 16
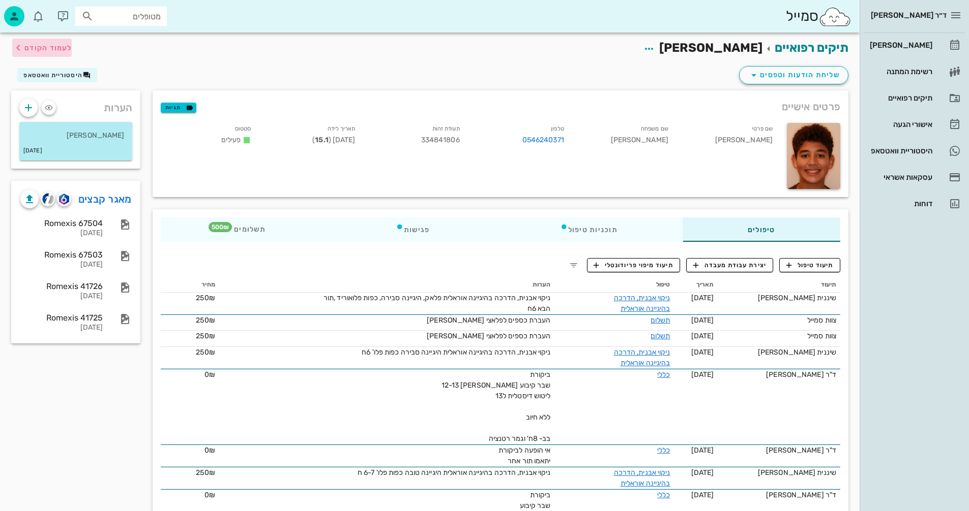
click at [48, 49] on span "לעמוד הקודם" at bounding box center [47, 48] width 47 height 9
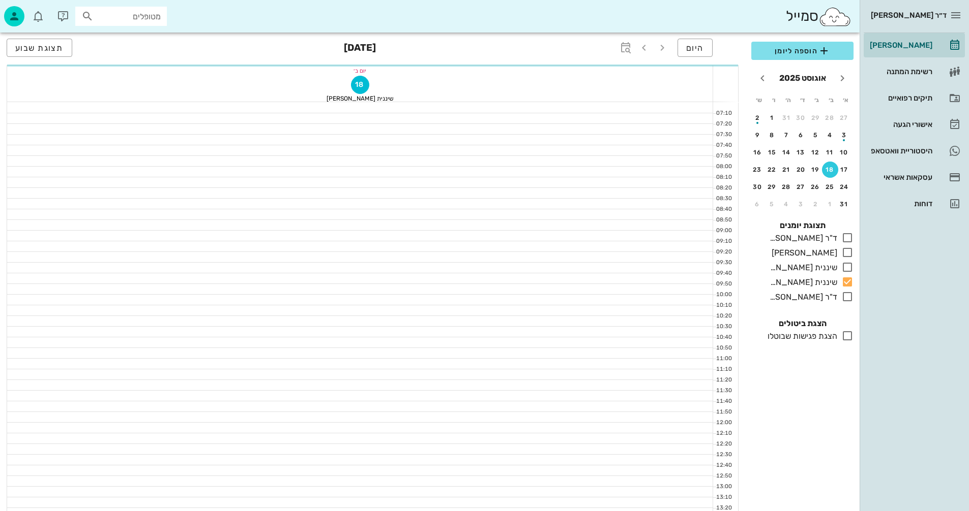
scroll to position [132, 0]
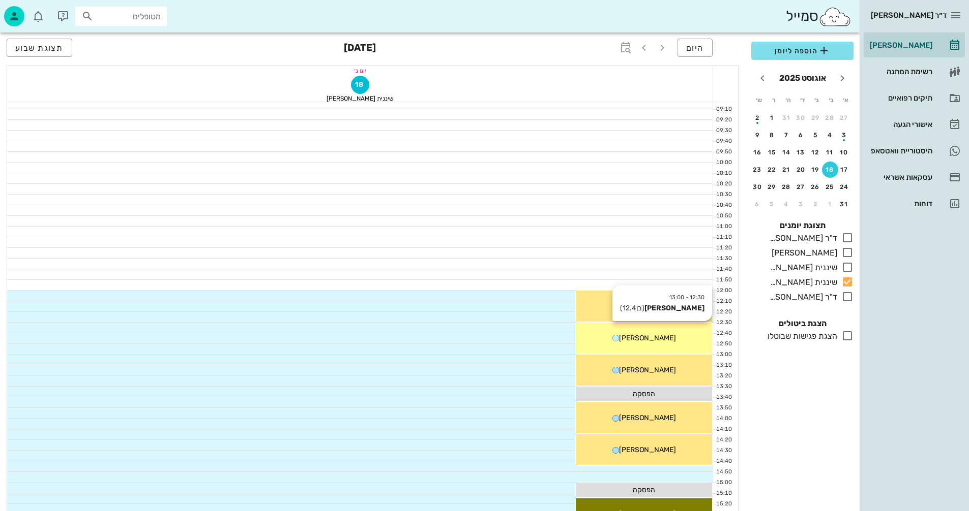
click at [667, 342] on div "[PERSON_NAME]" at bounding box center [644, 338] width 136 height 11
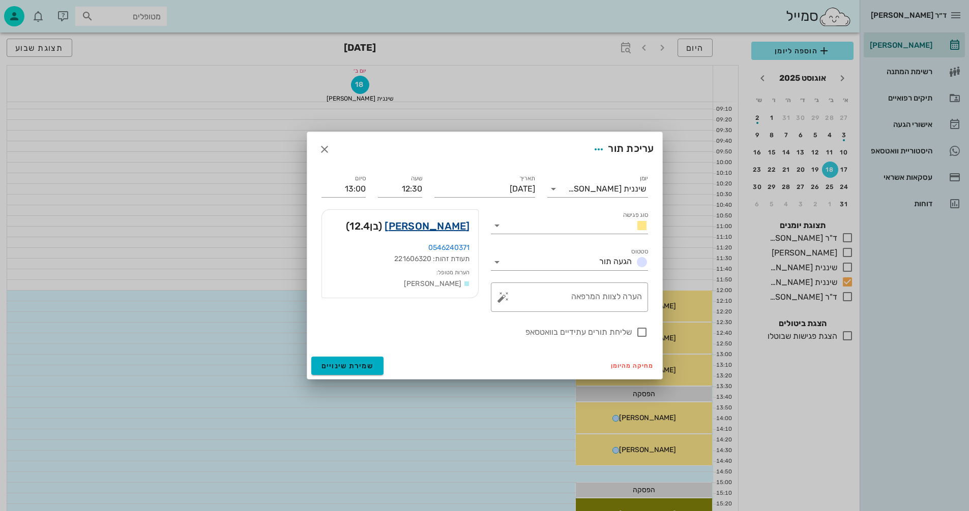
click at [449, 225] on link "[PERSON_NAME]" at bounding box center [426, 226] width 85 height 16
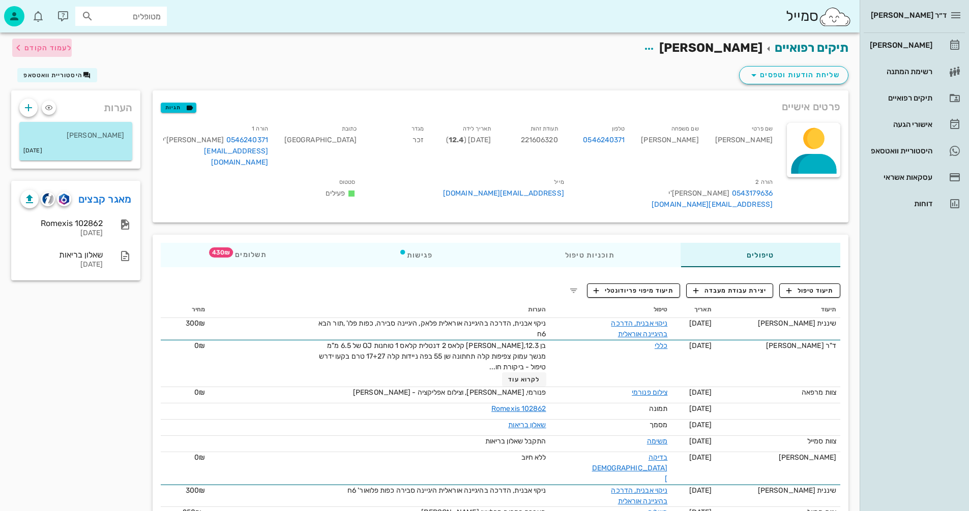
click at [49, 45] on span "לעמוד הקודם" at bounding box center [47, 48] width 47 height 9
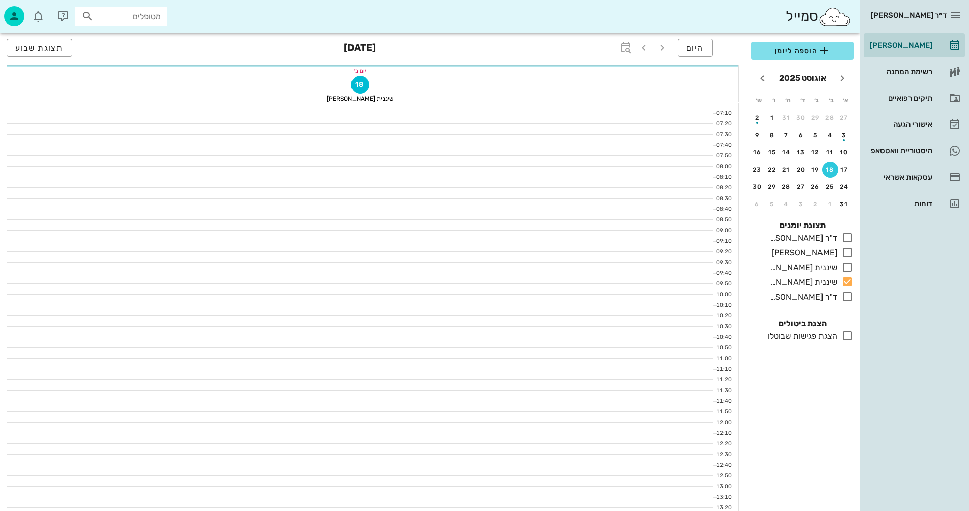
scroll to position [132, 0]
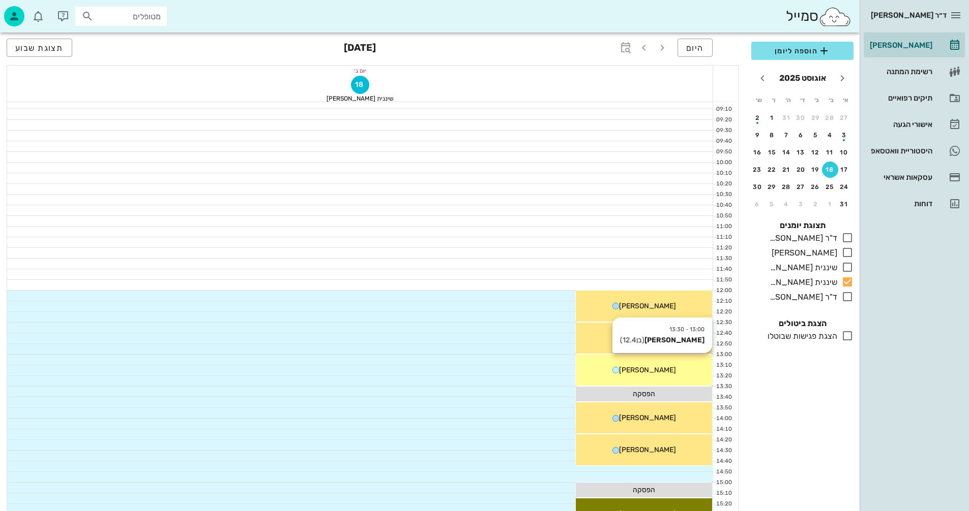
click at [663, 370] on span "[PERSON_NAME]" at bounding box center [647, 370] width 57 height 9
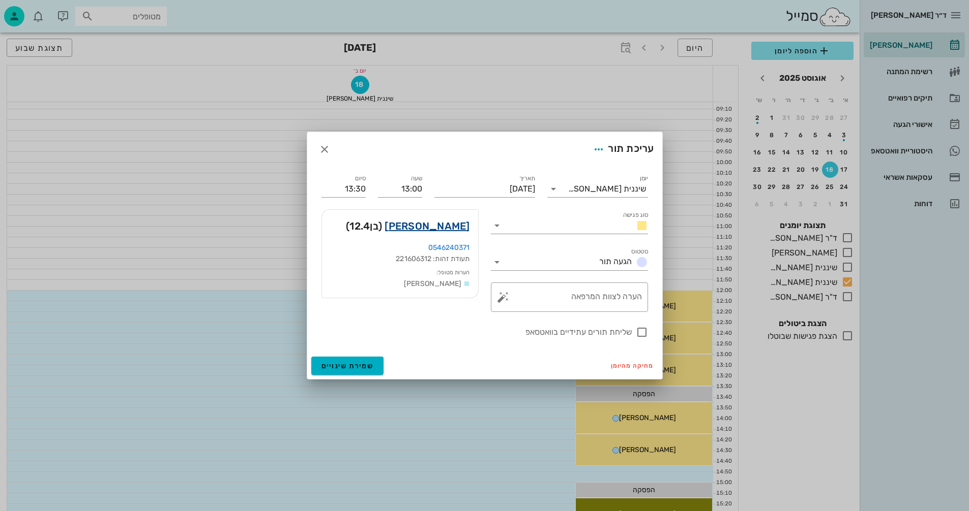
click at [427, 223] on link "[PERSON_NAME]" at bounding box center [426, 226] width 85 height 16
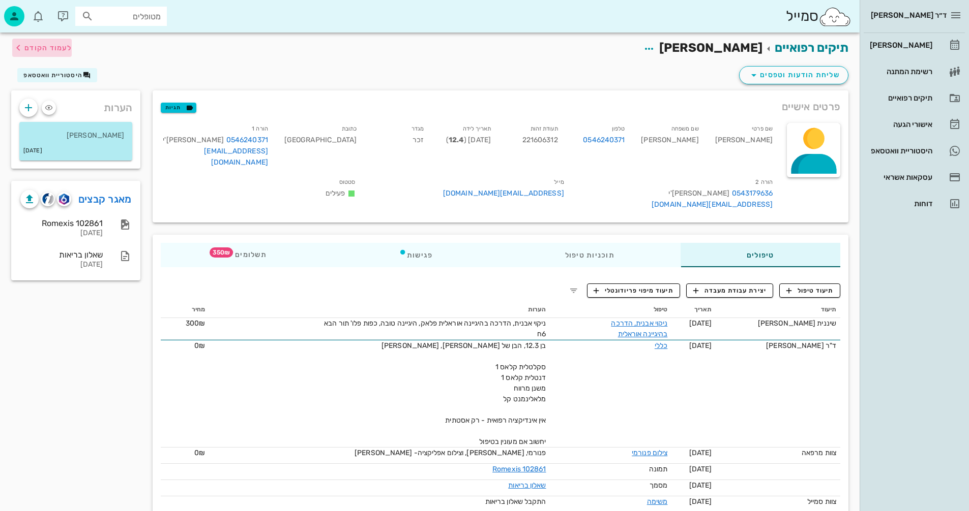
click at [26, 47] on span "לעמוד הקודם" at bounding box center [47, 48] width 47 height 9
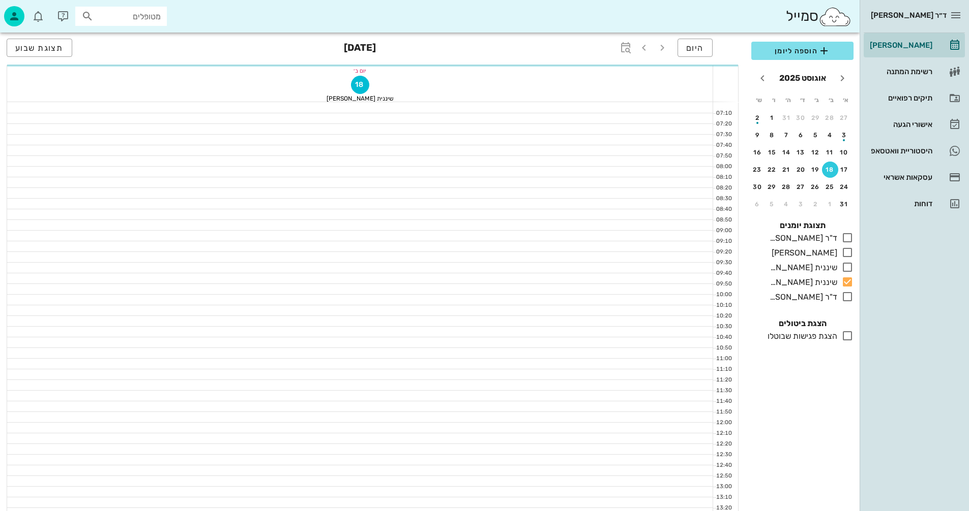
scroll to position [132, 0]
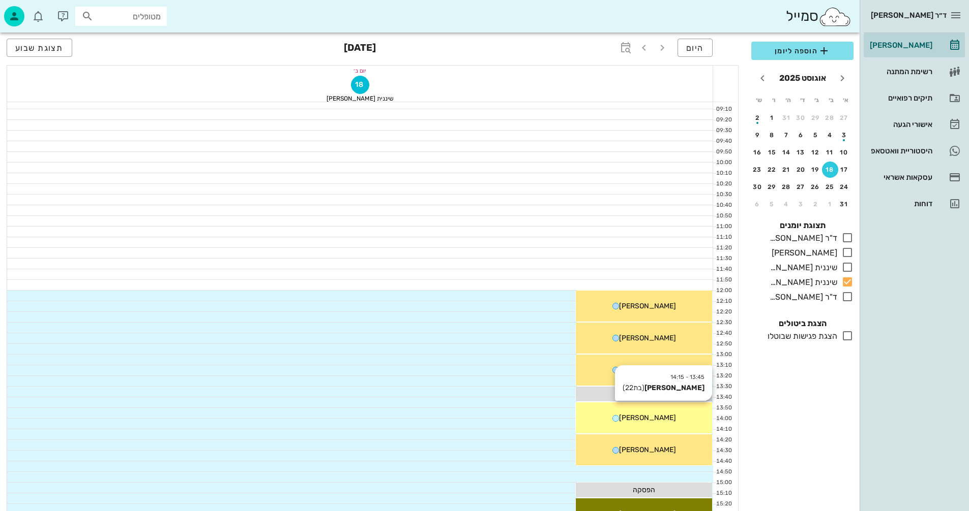
click at [660, 425] on div "13:45 - 14:15 [PERSON_NAME] (בת 22 ) [PERSON_NAME]" at bounding box center [644, 418] width 136 height 31
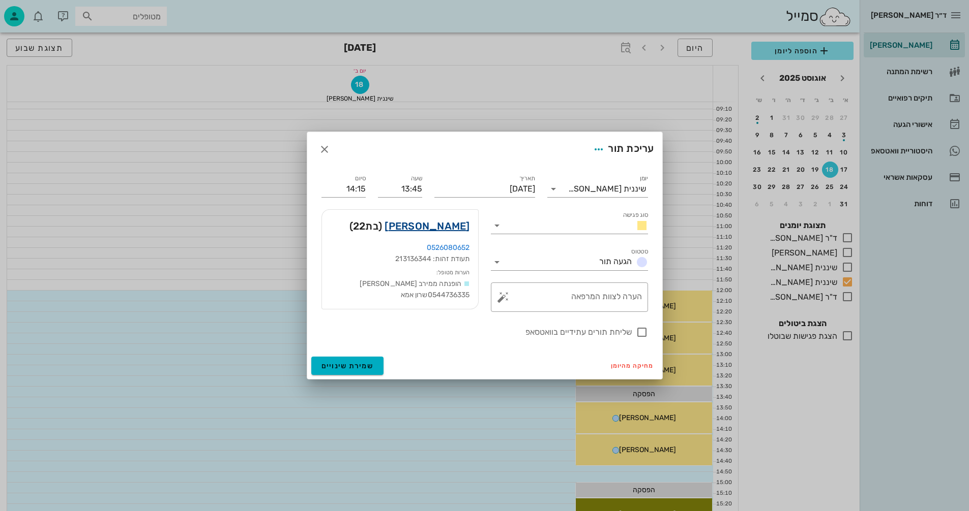
click at [448, 232] on link "[PERSON_NAME]" at bounding box center [426, 226] width 85 height 16
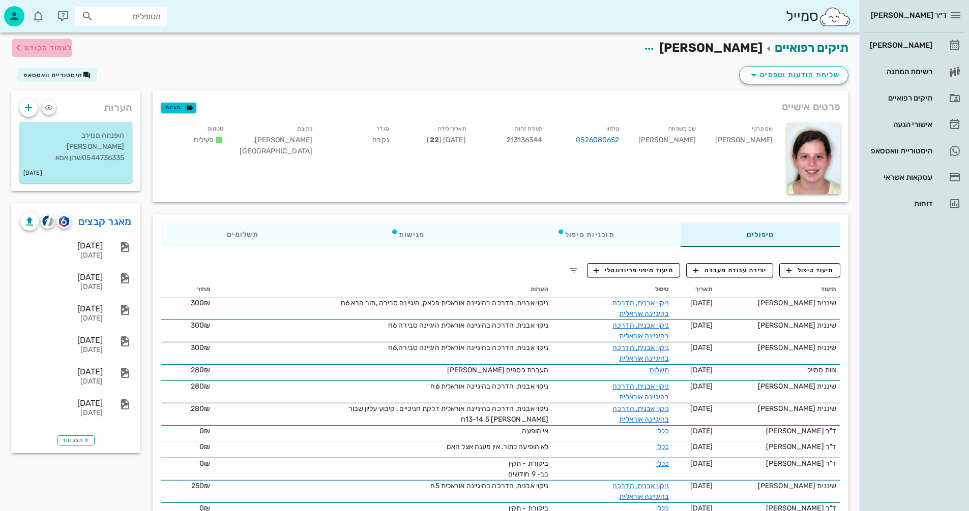
click at [65, 46] on span "לעמוד הקודם" at bounding box center [47, 48] width 47 height 9
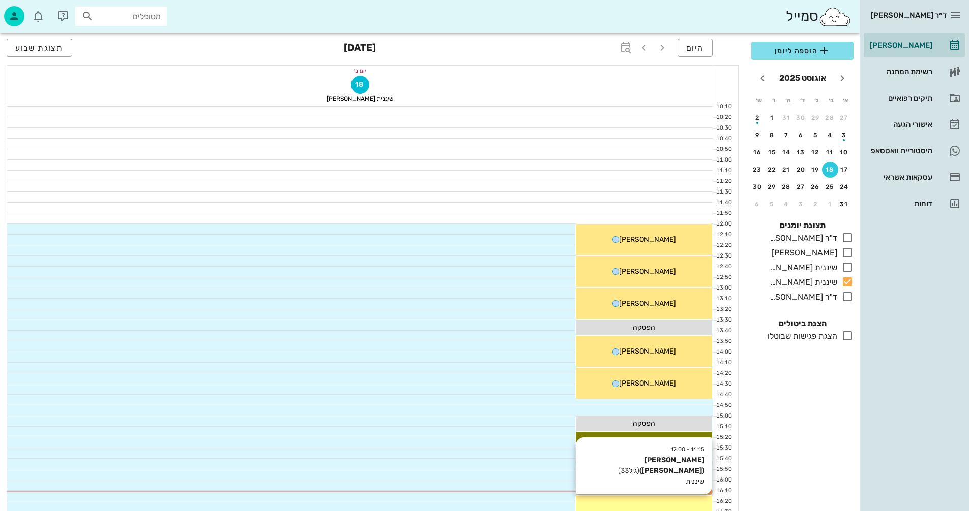
scroll to position [285, 0]
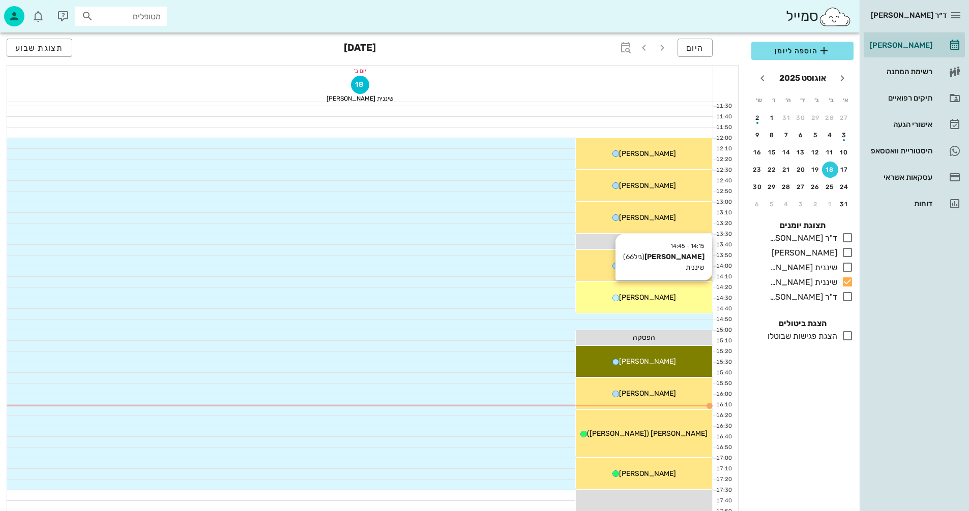
click at [659, 299] on span "[PERSON_NAME]" at bounding box center [647, 297] width 57 height 9
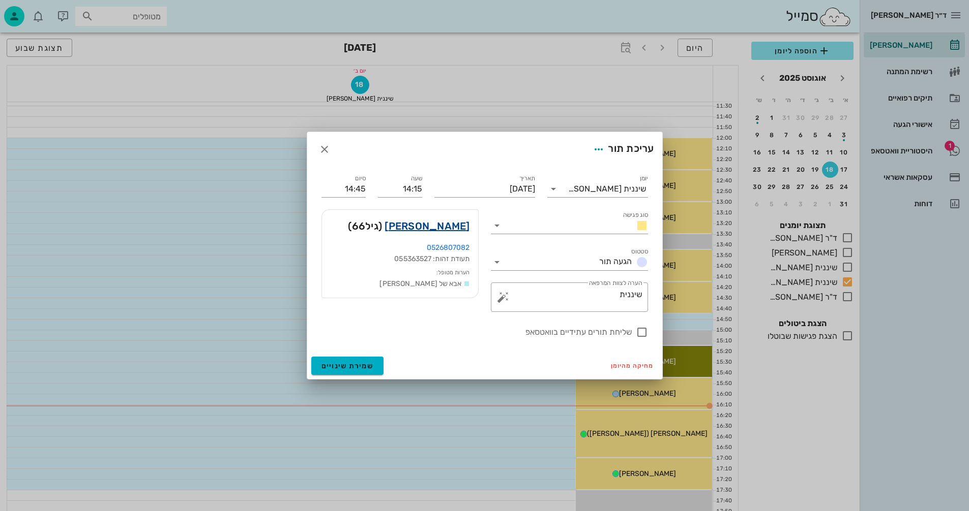
click at [444, 227] on link "[PERSON_NAME]" at bounding box center [426, 226] width 85 height 16
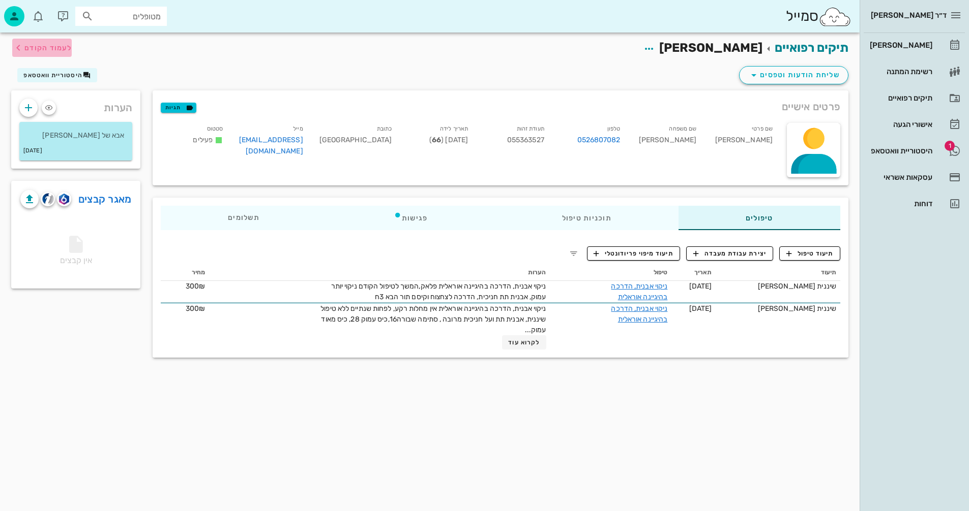
click at [50, 51] on span "לעמוד הקודם" at bounding box center [47, 48] width 47 height 9
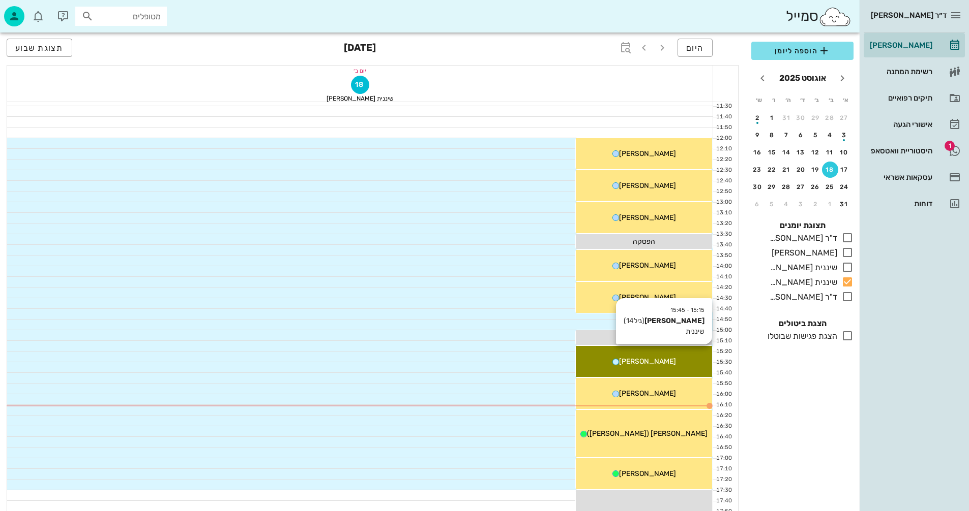
click at [683, 358] on div "[PERSON_NAME]" at bounding box center [644, 361] width 136 height 11
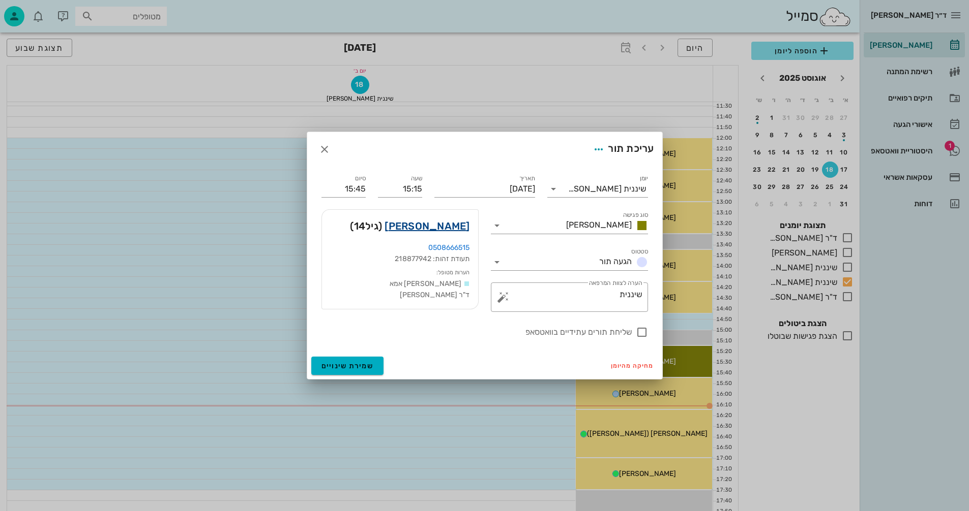
click at [442, 224] on link "[PERSON_NAME]" at bounding box center [426, 226] width 85 height 16
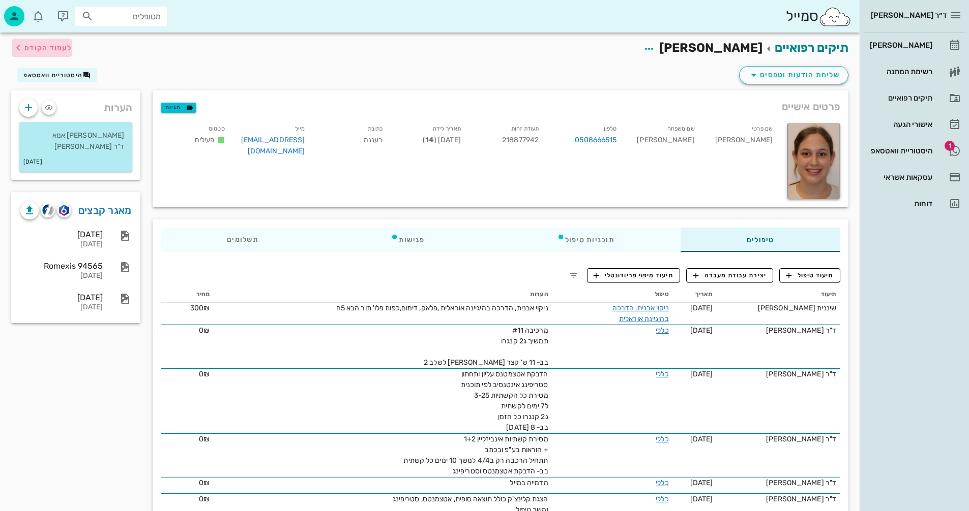
click at [57, 47] on span "לעמוד הקודם" at bounding box center [47, 48] width 47 height 9
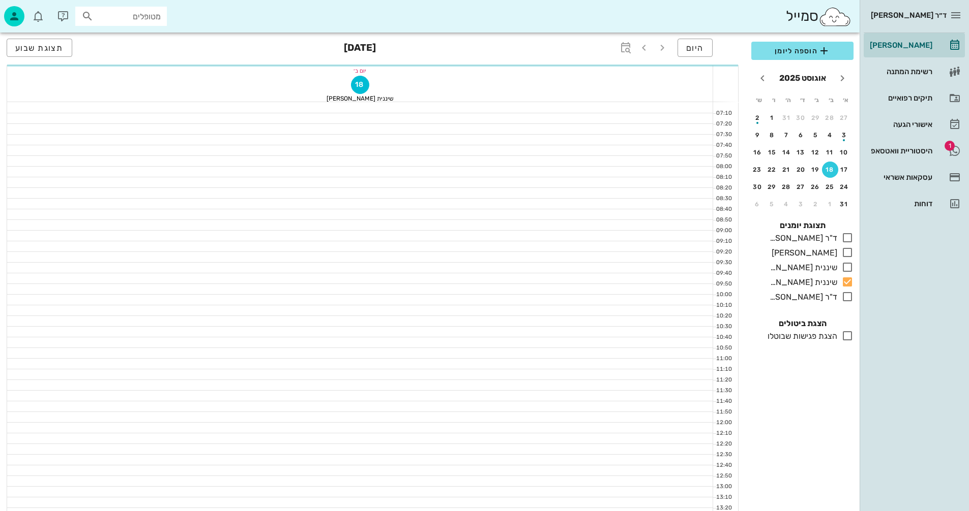
scroll to position [285, 0]
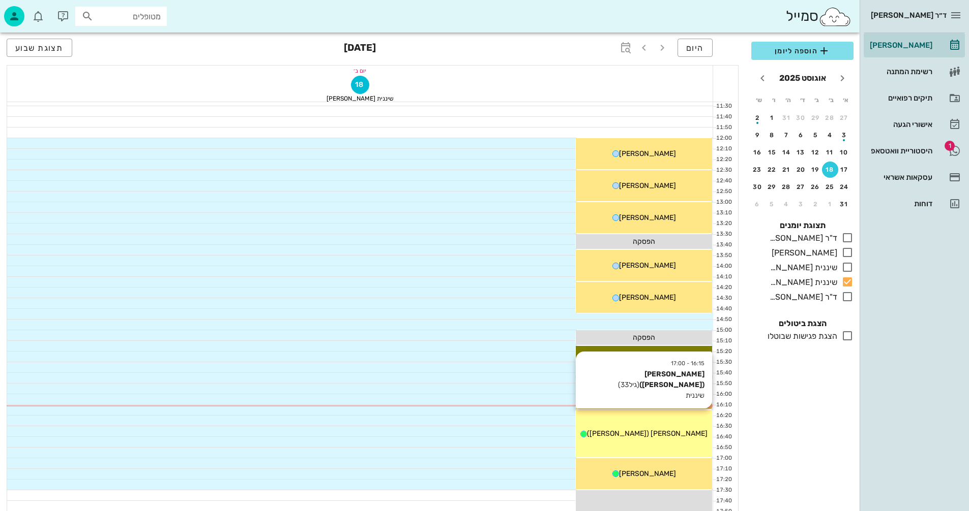
click at [666, 434] on span "[PERSON_NAME] ([PERSON_NAME])" at bounding box center [647, 434] width 120 height 9
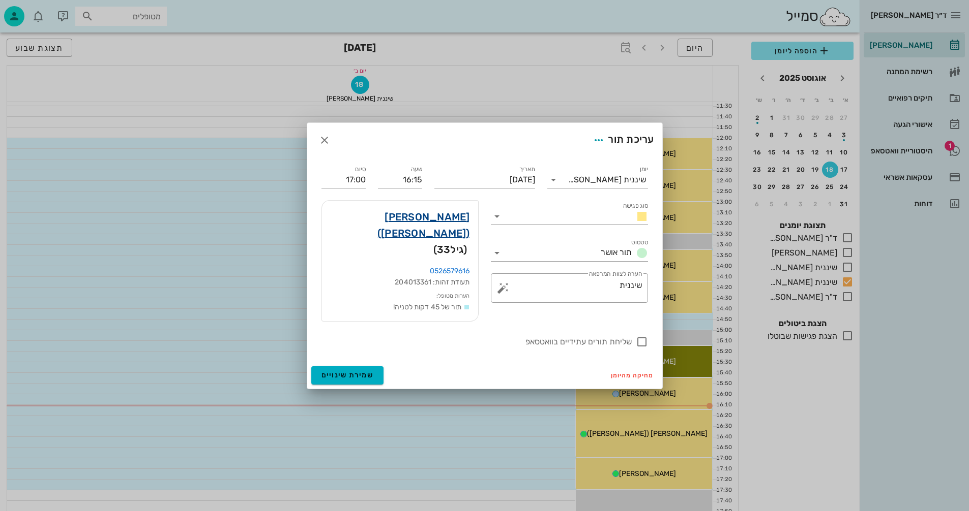
click at [427, 223] on link "[PERSON_NAME] ([PERSON_NAME])" at bounding box center [400, 225] width 140 height 33
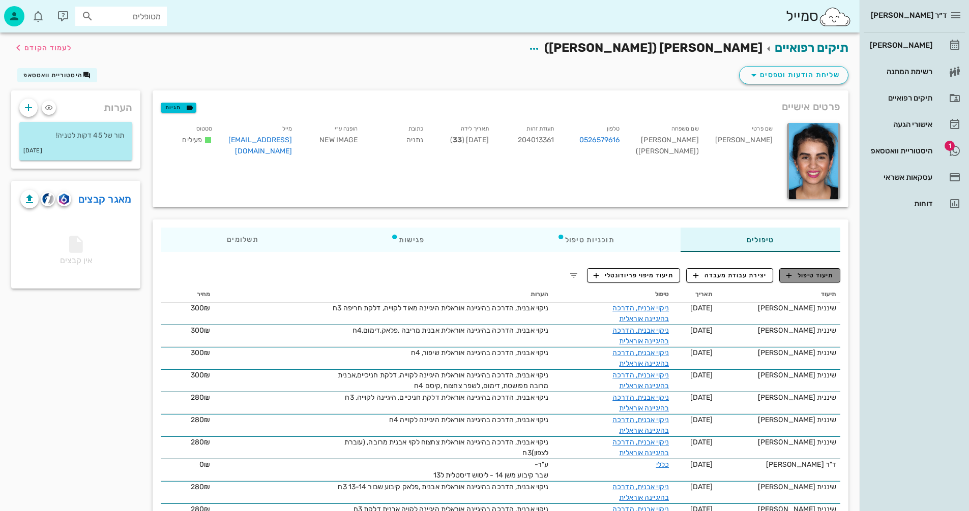
click at [807, 275] on span "תיעוד טיפול" at bounding box center [809, 275] width 47 height 9
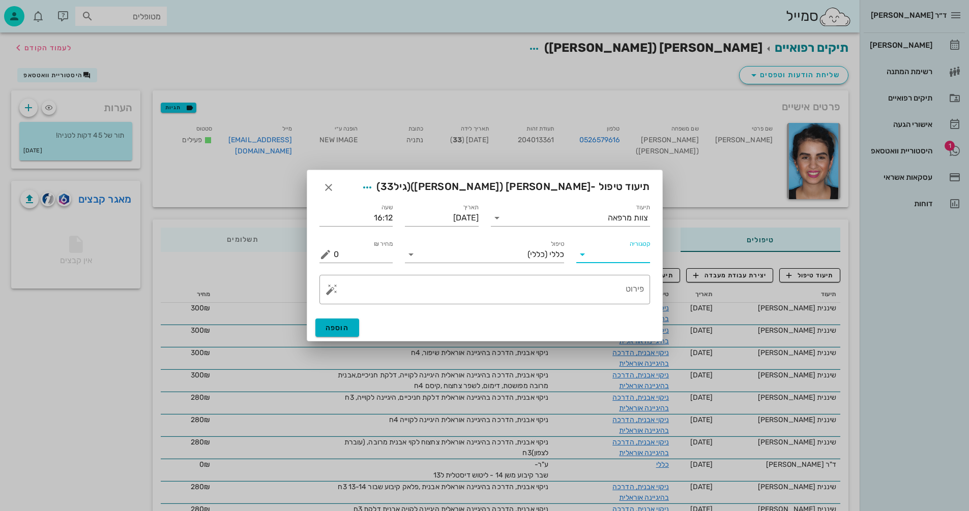
click at [617, 256] on input "קטגוריה" at bounding box center [620, 255] width 57 height 16
click at [616, 300] on div "פריודונטיה" at bounding box center [628, 304] width 89 height 10
type input "פריודונטיה"
click at [493, 262] on input "טיפול" at bounding box center [491, 255] width 145 height 16
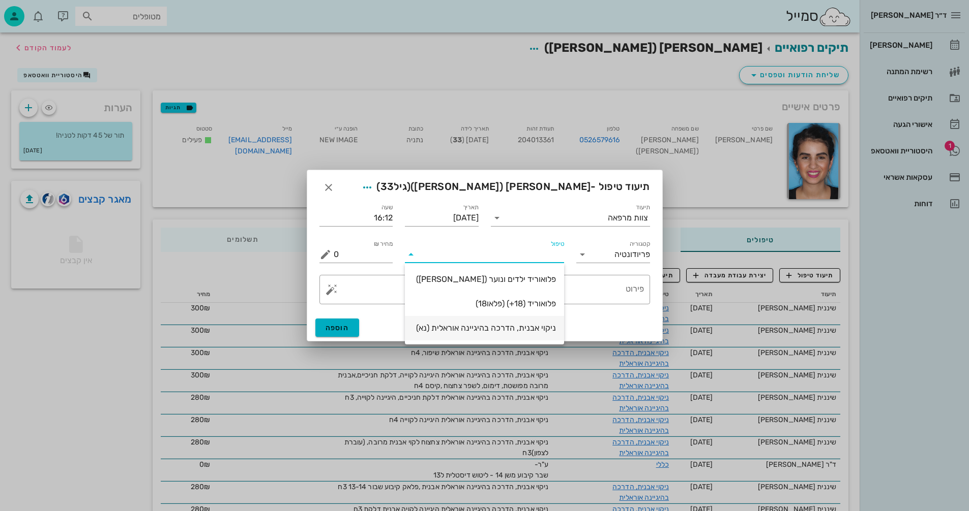
click at [516, 327] on div "ניקוי אבנית, הדרכה בהיגיינה אוראלית (נא)" at bounding box center [484, 328] width 143 height 10
type input "300"
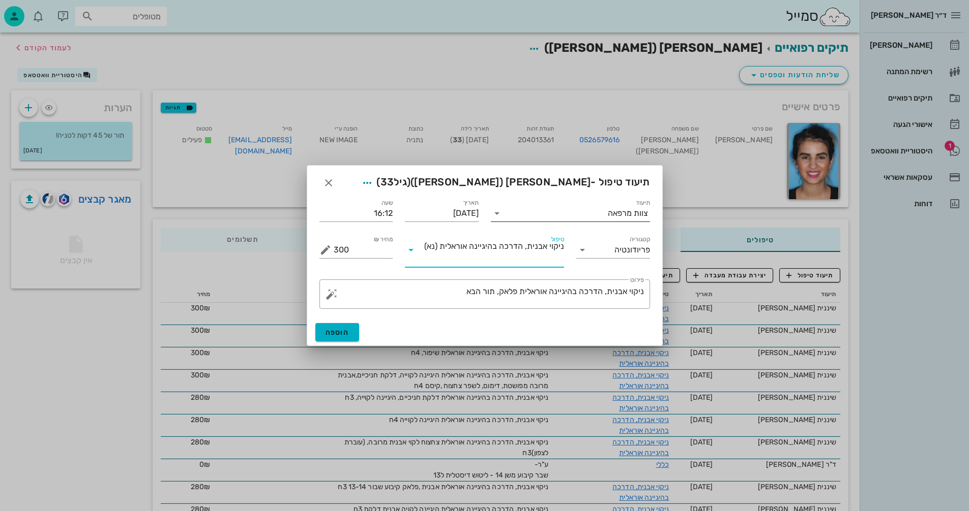
click at [617, 214] on div "צוות מרפאה" at bounding box center [628, 213] width 40 height 9
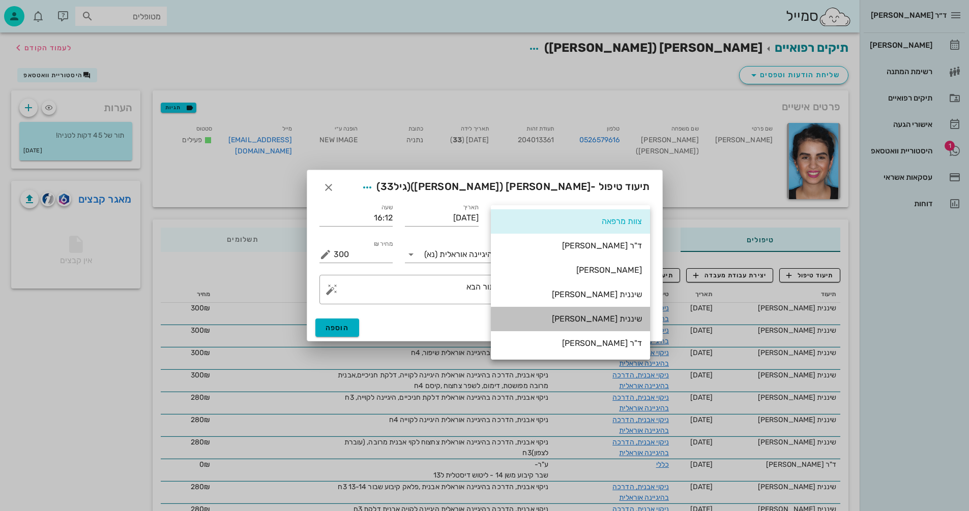
click at [626, 319] on div "שיננית [PERSON_NAME]" at bounding box center [570, 319] width 143 height 10
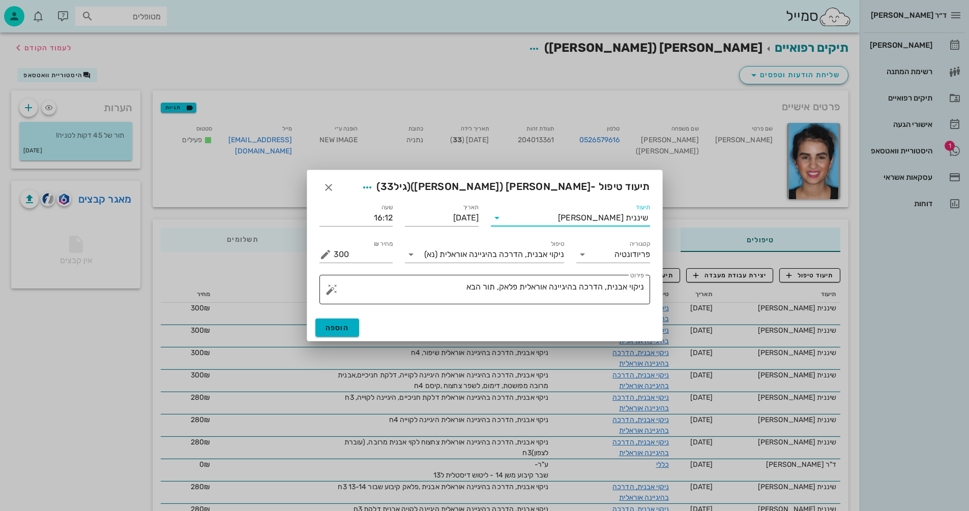
click at [521, 287] on textarea "ניקוי אבנית, הדרכה בהיגיינה אוראלית פלאק, תור הבא" at bounding box center [489, 292] width 310 height 24
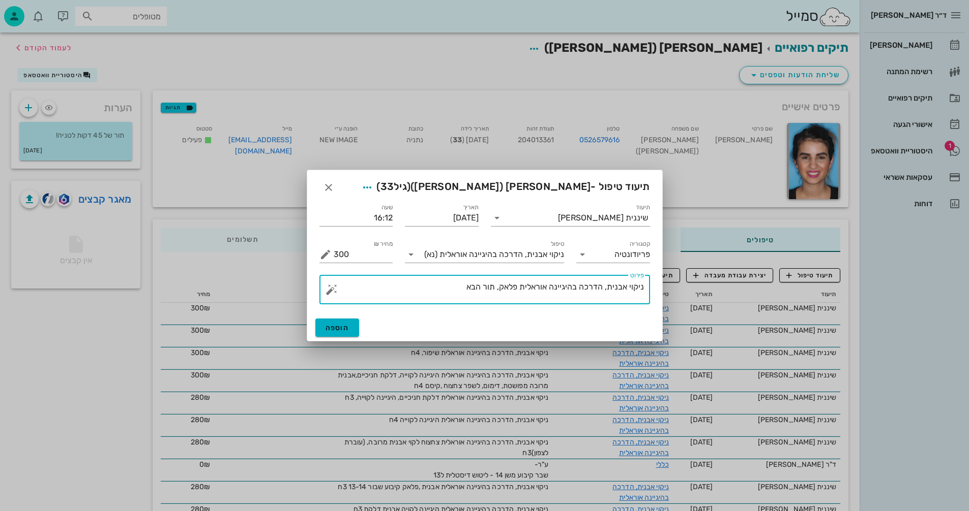
type textarea "ניקוי אבנית, הדרכה בהיגיינה אוראלית, פלאק, תור הבא"
